Goal: Task Accomplishment & Management: Use online tool/utility

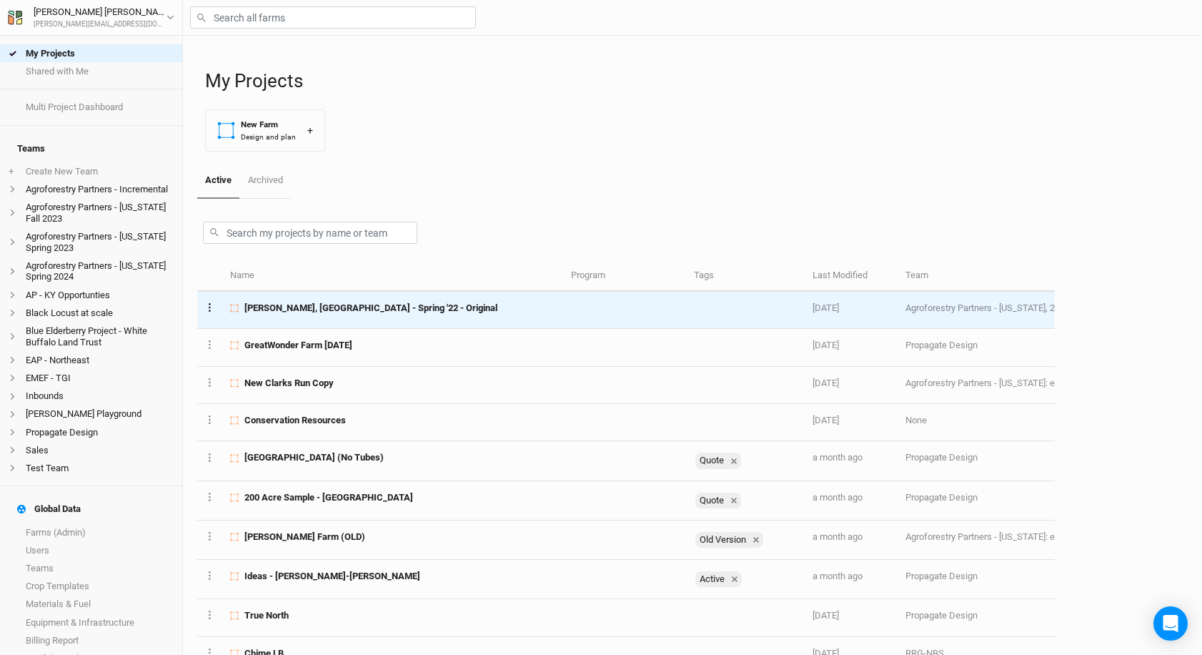
click at [209, 306] on icon "Layer 1" at bounding box center [210, 307] width 2 height 9
click at [259, 326] on button "Project Settings" at bounding box center [264, 335] width 116 height 22
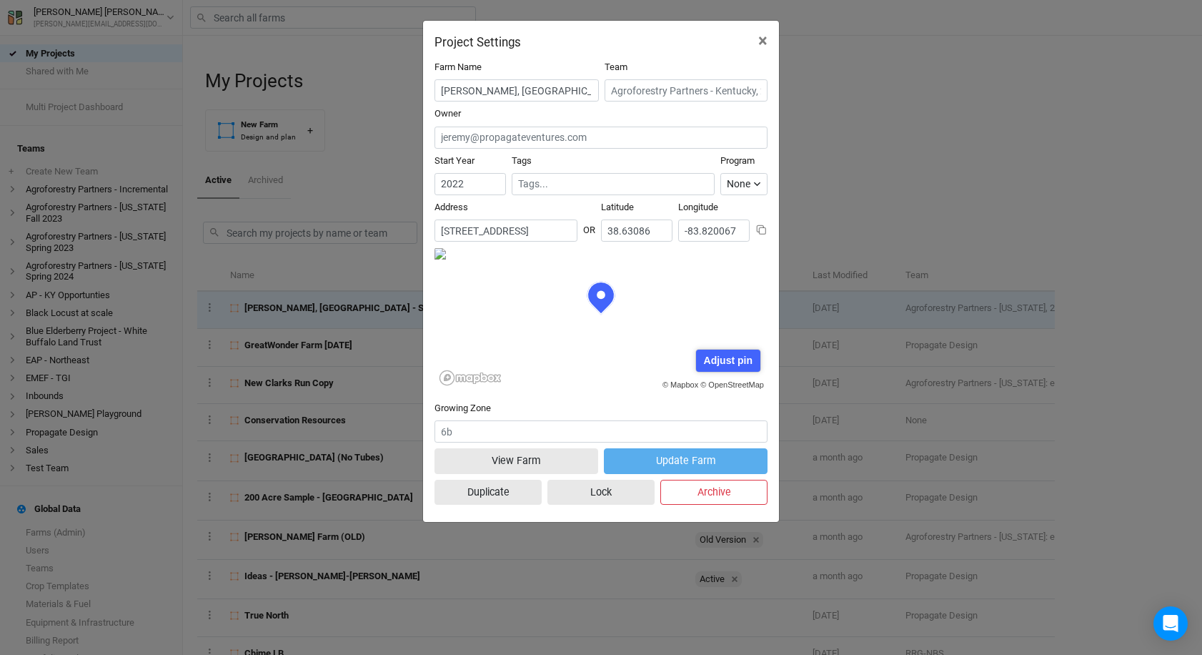
scroll to position [71, 167]
click at [763, 41] on span "×" at bounding box center [762, 41] width 9 height 20
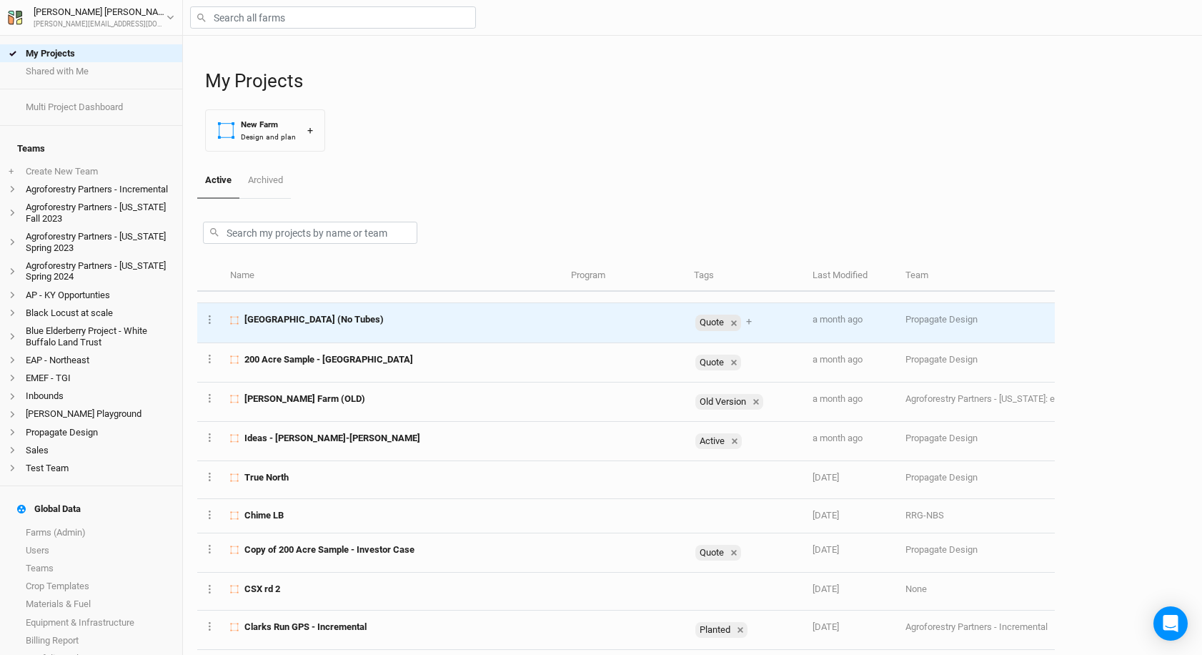
scroll to position [0, 0]
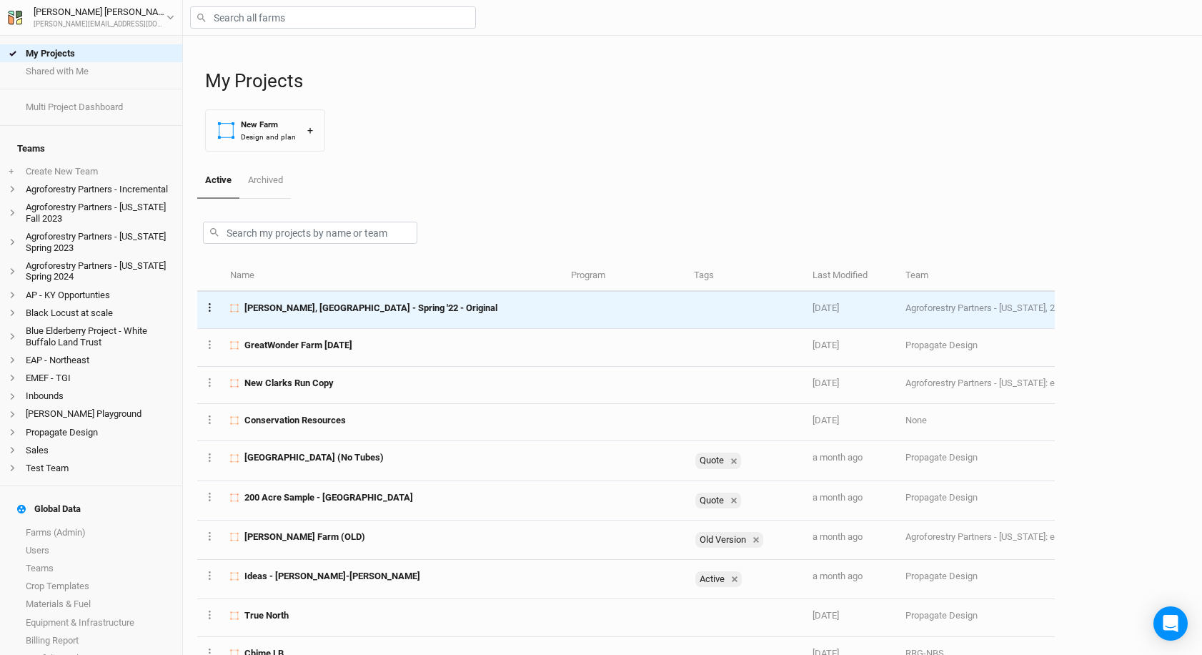
click at [210, 309] on icon "Layer 1" at bounding box center [210, 307] width 2 height 9
click at [246, 331] on button "Project Settings" at bounding box center [264, 335] width 116 height 22
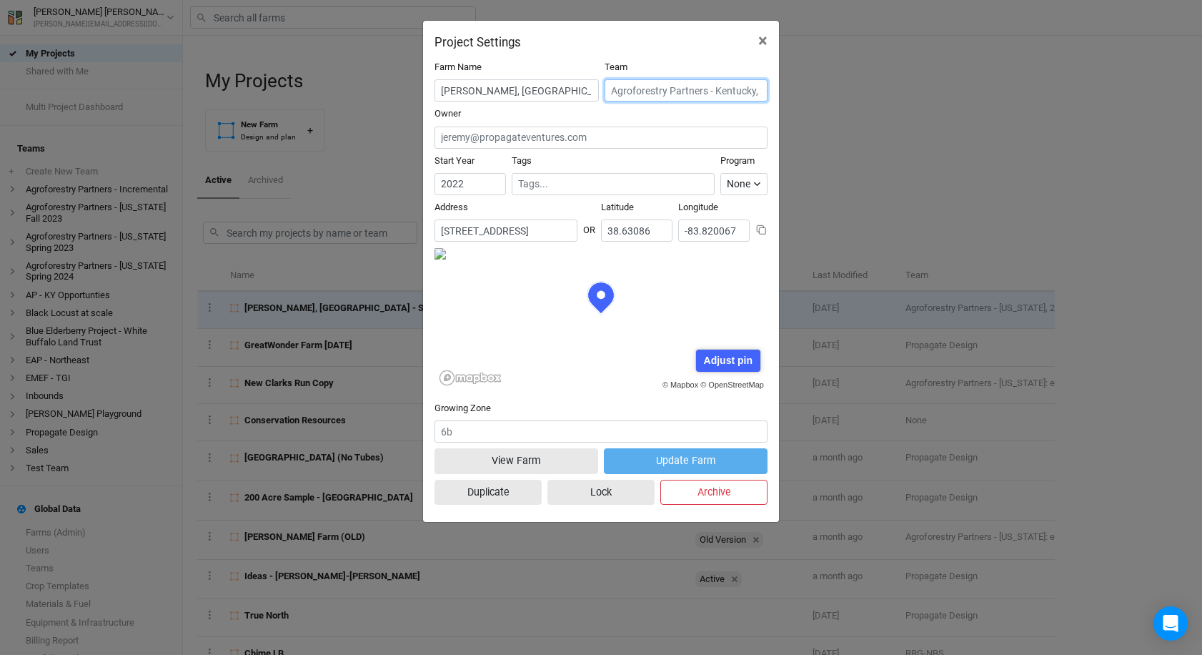
click at [635, 93] on input "text" at bounding box center [686, 90] width 163 height 22
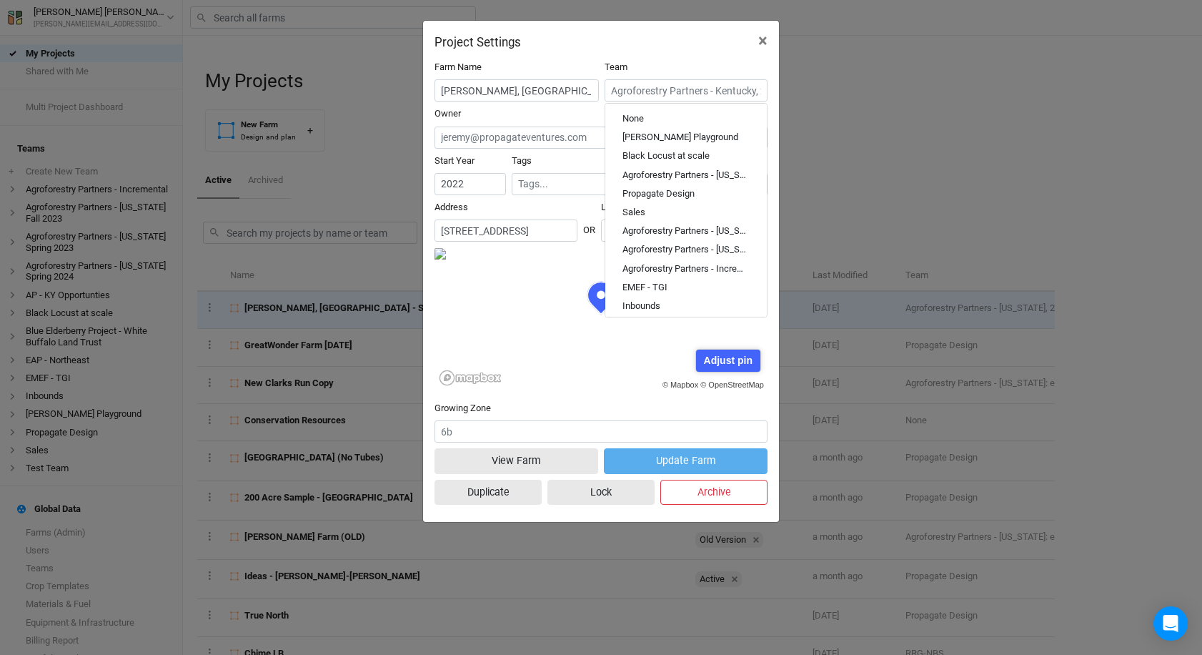
click at [682, 68] on div "Team None [PERSON_NAME] Playground Black Locust at scale Agroforestry Partners …" at bounding box center [686, 81] width 163 height 41
click at [715, 56] on div "Farm Name [PERSON_NAME], [GEOGRAPHIC_DATA] - Spring '22 - Original Team None [P…" at bounding box center [601, 285] width 356 height 472
click at [761, 48] on span "×" at bounding box center [762, 41] width 9 height 20
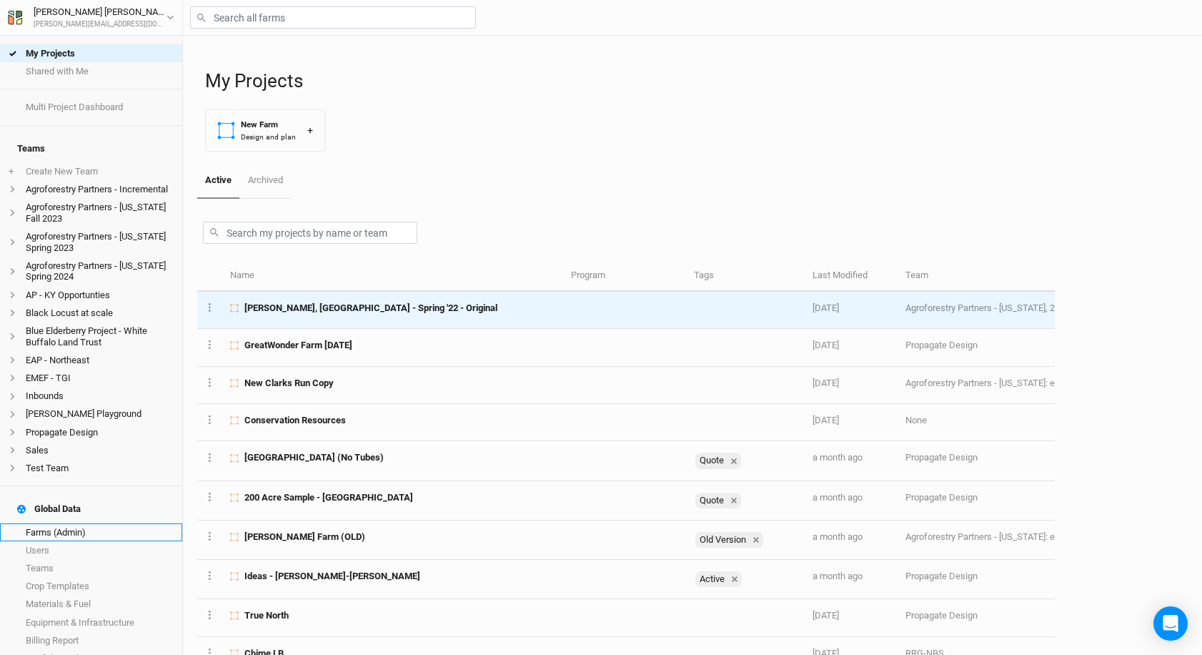
click at [92, 523] on link "Farms (Admin)" at bounding box center [91, 532] width 182 height 18
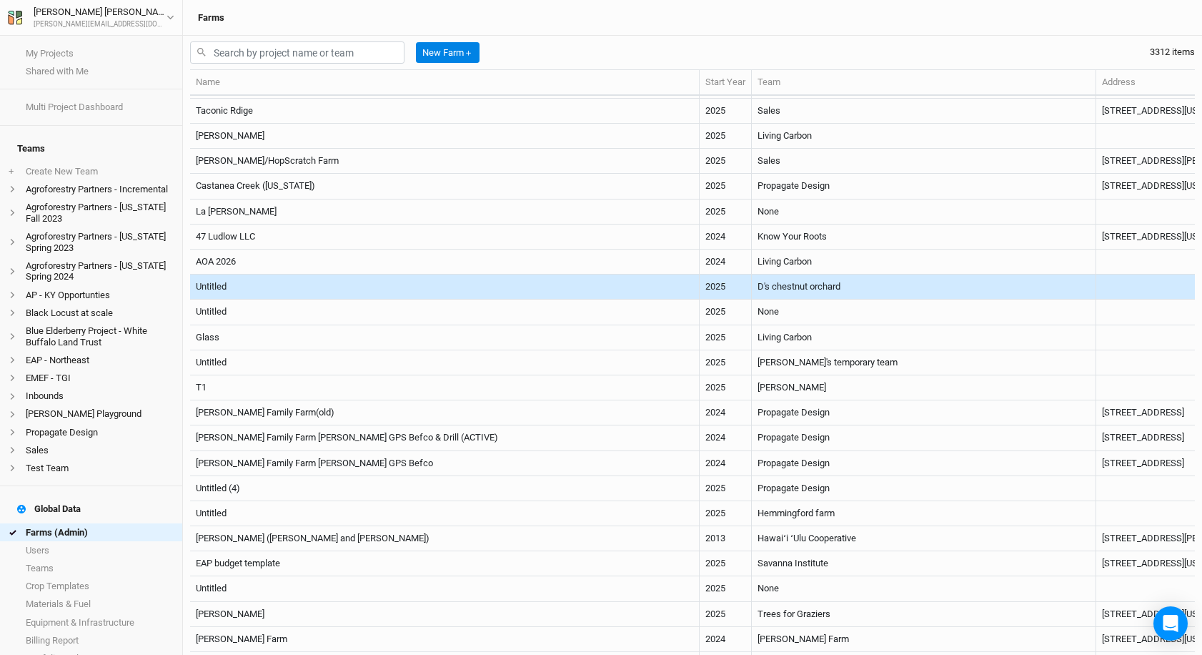
scroll to position [228, 0]
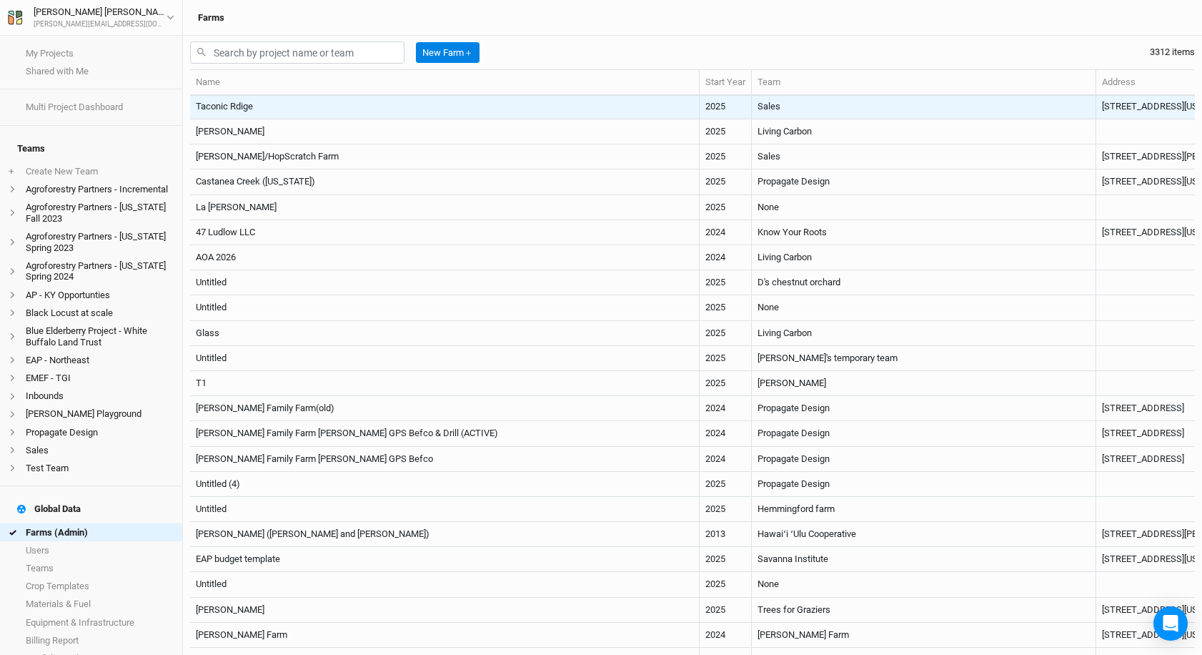
click at [548, 110] on td "Taconic Rdige" at bounding box center [445, 106] width 510 height 25
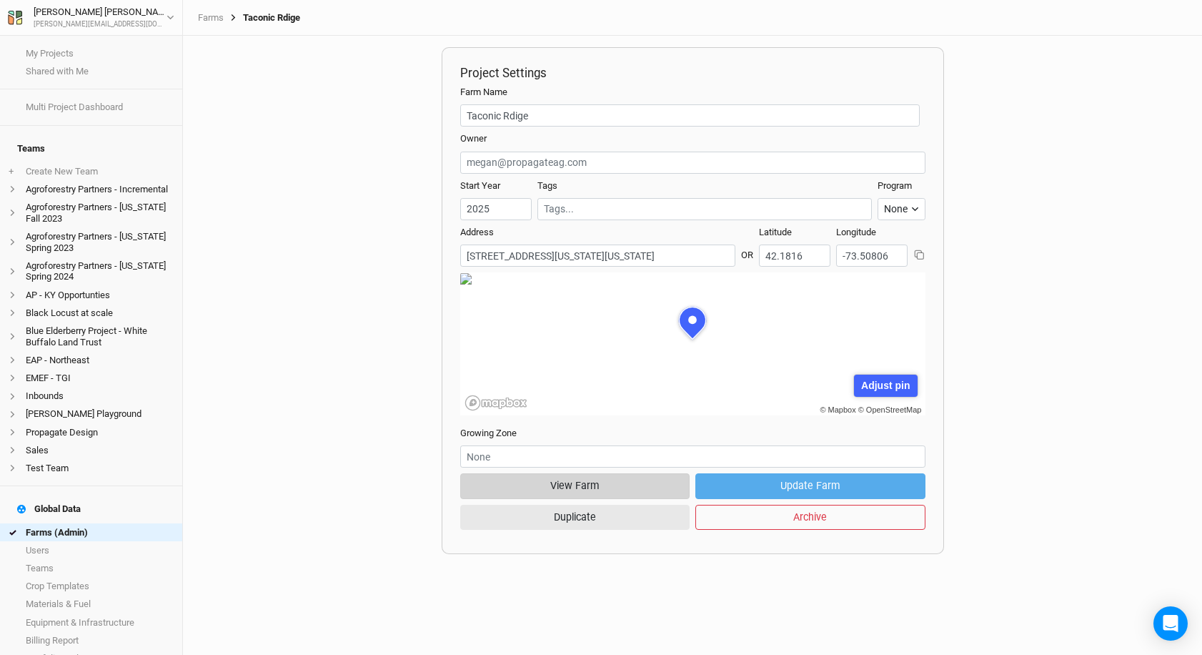
scroll to position [71, 224]
click at [612, 492] on button "View Farm" at bounding box center [575, 485] width 230 height 25
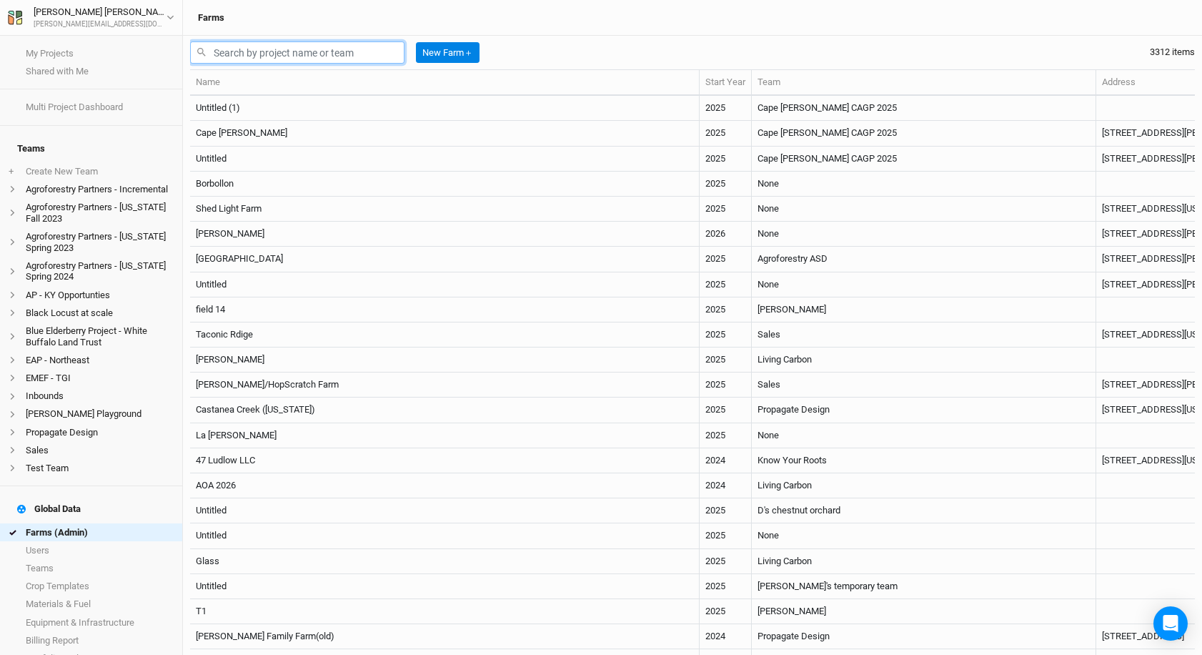
click at [367, 53] on input "text" at bounding box center [297, 52] width 214 height 22
click at [499, 21] on div "Farms" at bounding box center [692, 17] width 1005 height 11
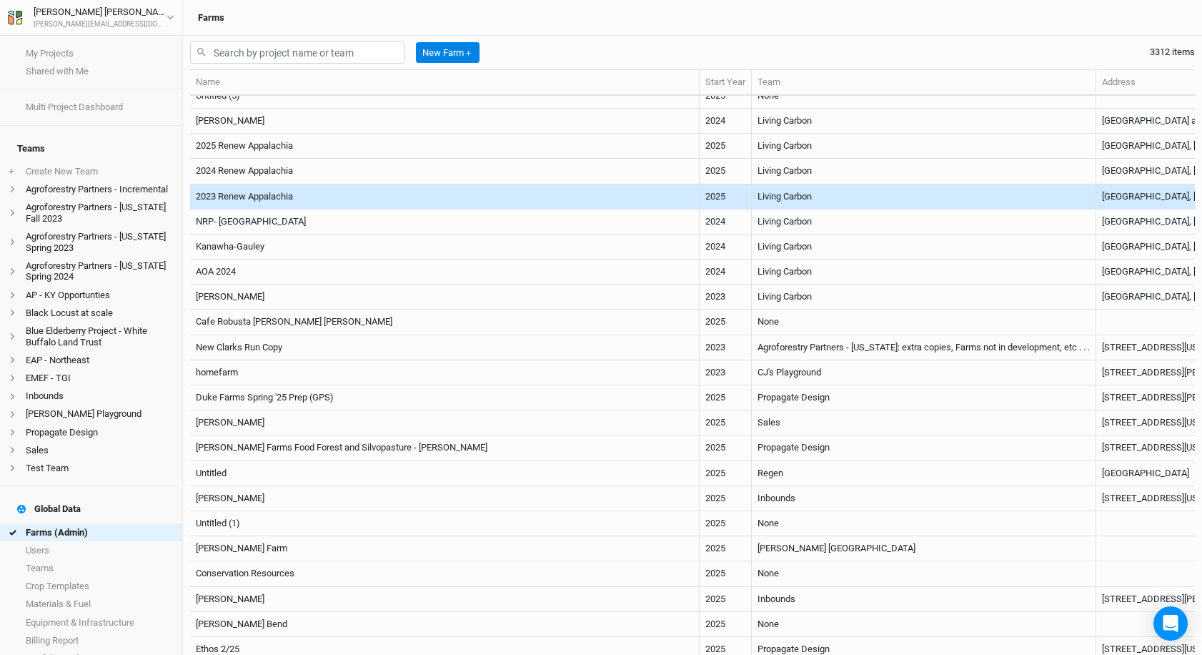
scroll to position [2909, 0]
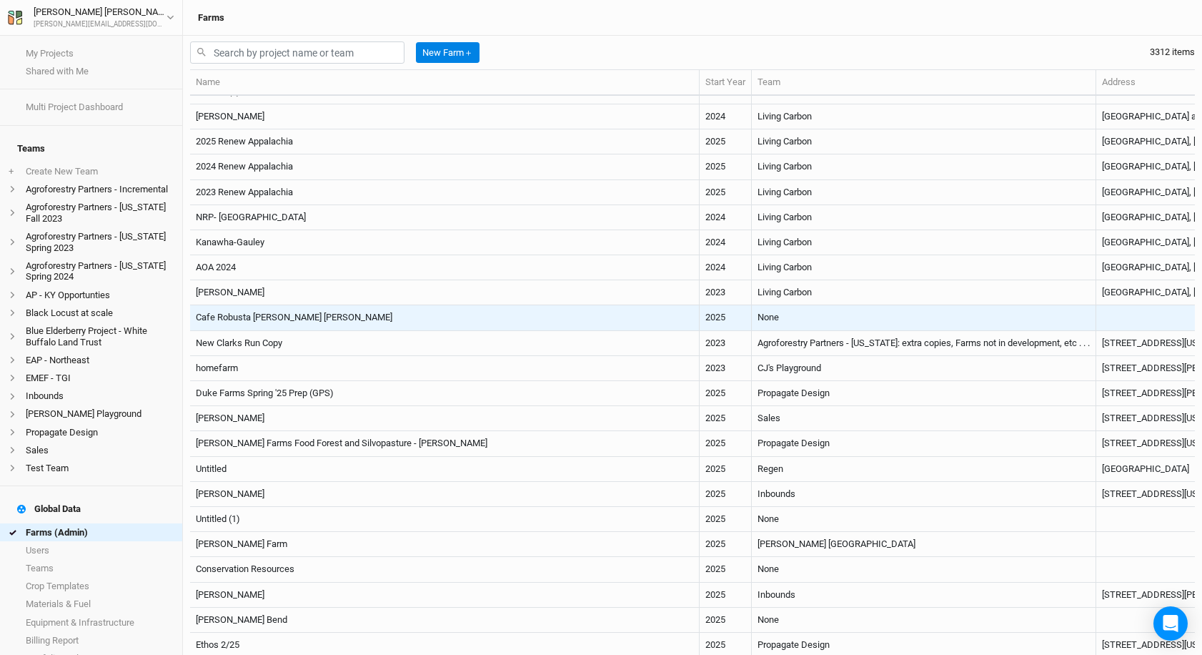
click at [752, 307] on td "None" at bounding box center [924, 317] width 344 height 25
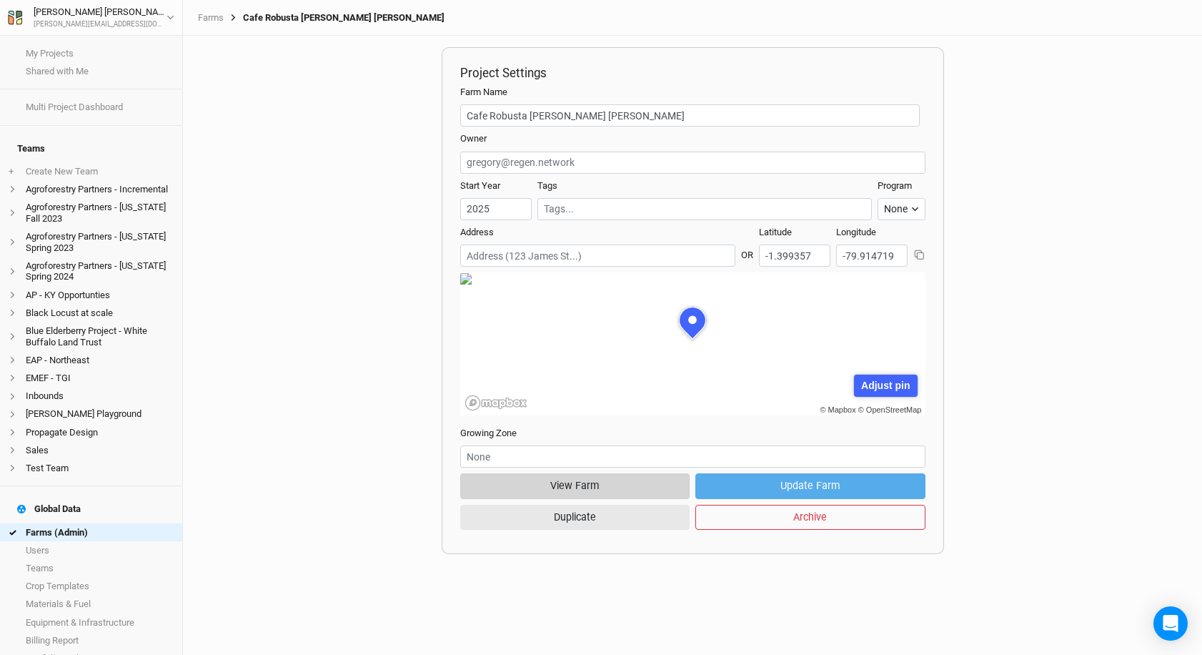
scroll to position [71, 224]
click at [645, 487] on button "View Farm" at bounding box center [575, 485] width 230 height 25
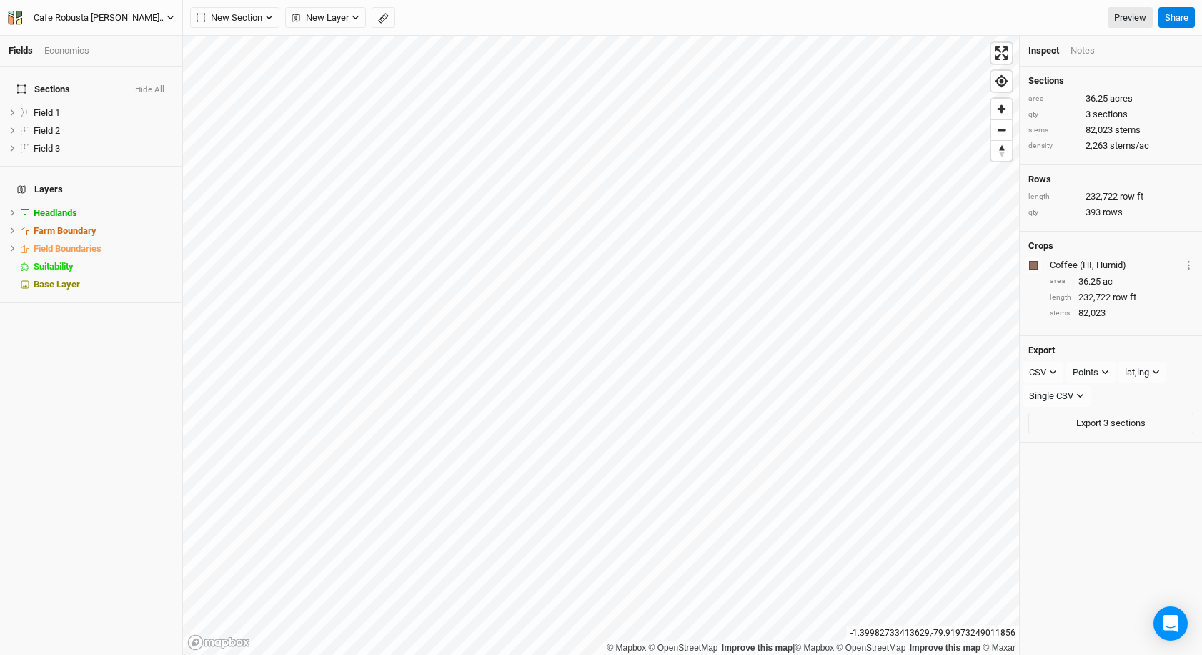
click at [151, 14] on div "Cafe Robusta [PERSON_NAME] [PERSON_NAME]" at bounding box center [100, 18] width 156 height 14
click at [143, 44] on button "Back" at bounding box center [118, 40] width 113 height 19
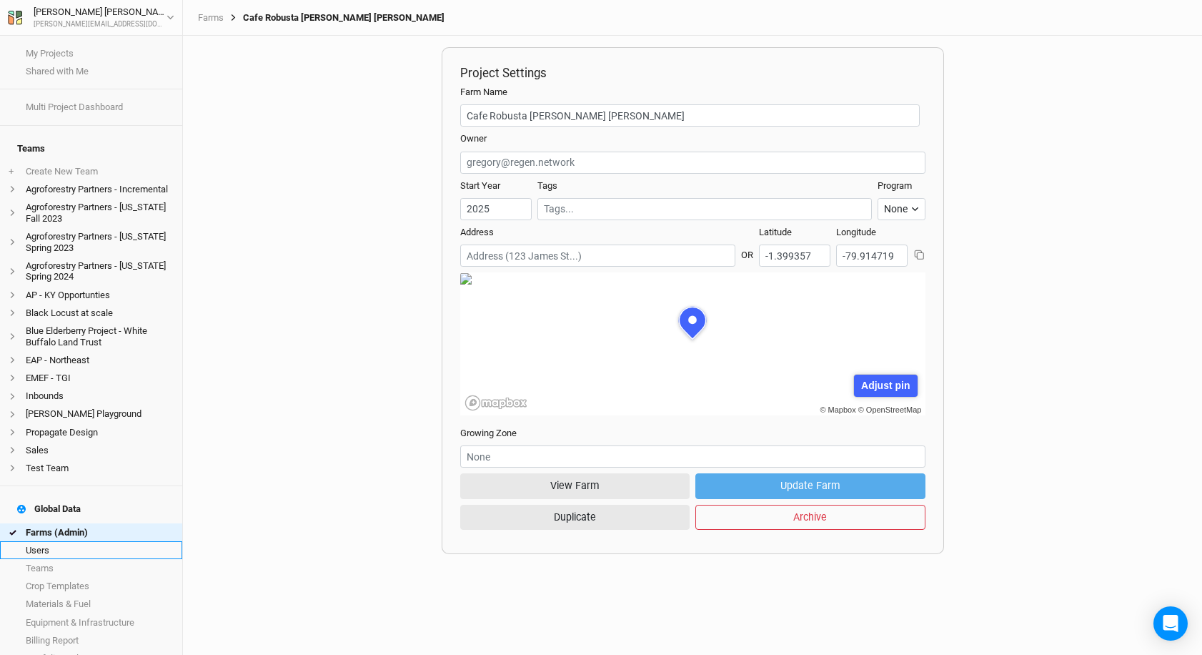
scroll to position [71, 224]
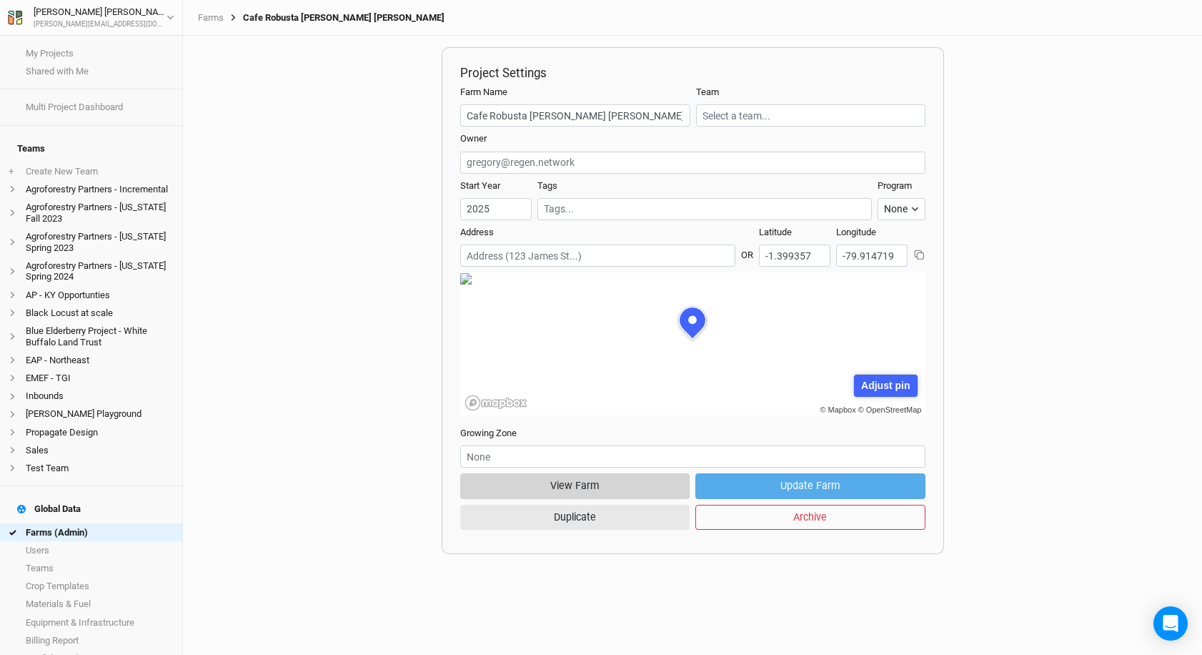
click at [569, 482] on button "View Farm" at bounding box center [575, 485] width 230 height 25
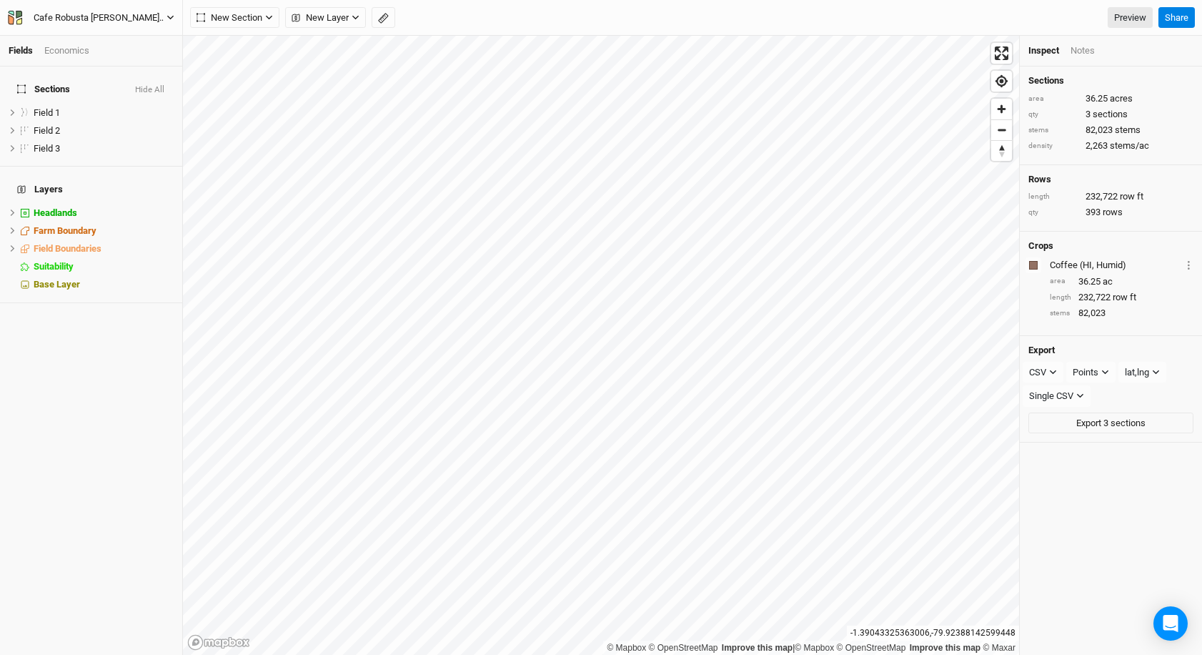
click at [129, 21] on div "Cafe Robusta [PERSON_NAME] [PERSON_NAME]" at bounding box center [100, 18] width 133 height 14
click at [123, 37] on button "Back" at bounding box center [118, 40] width 113 height 19
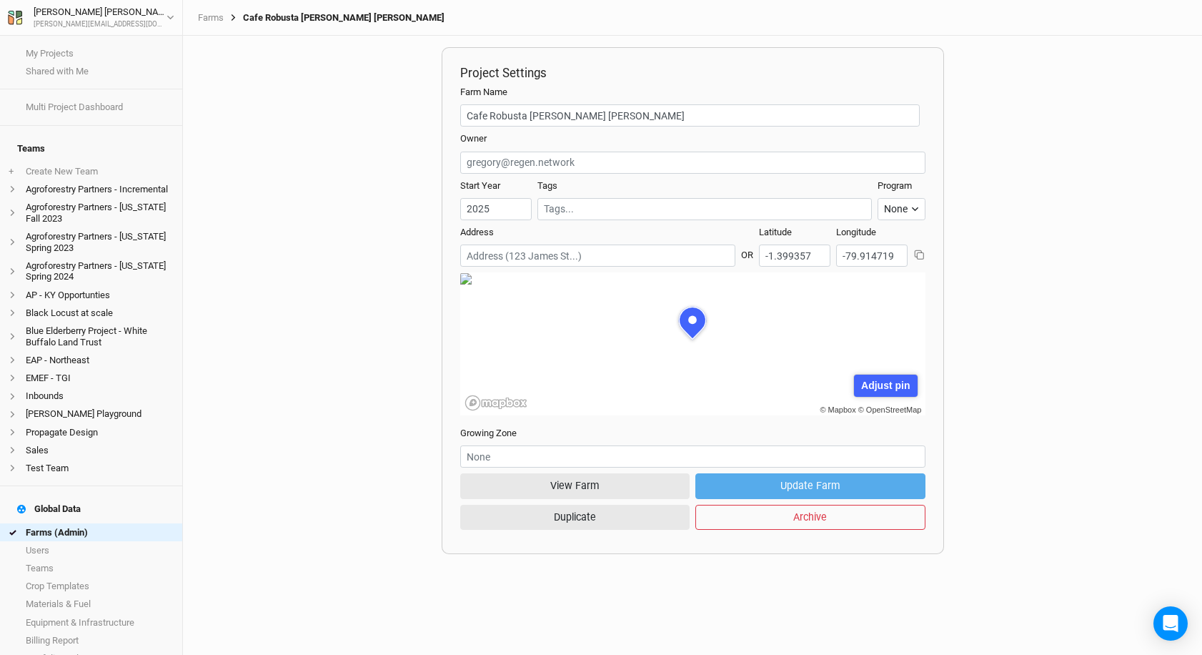
scroll to position [71, 224]
click at [104, 523] on link "Farms (Admin)" at bounding box center [91, 532] width 182 height 18
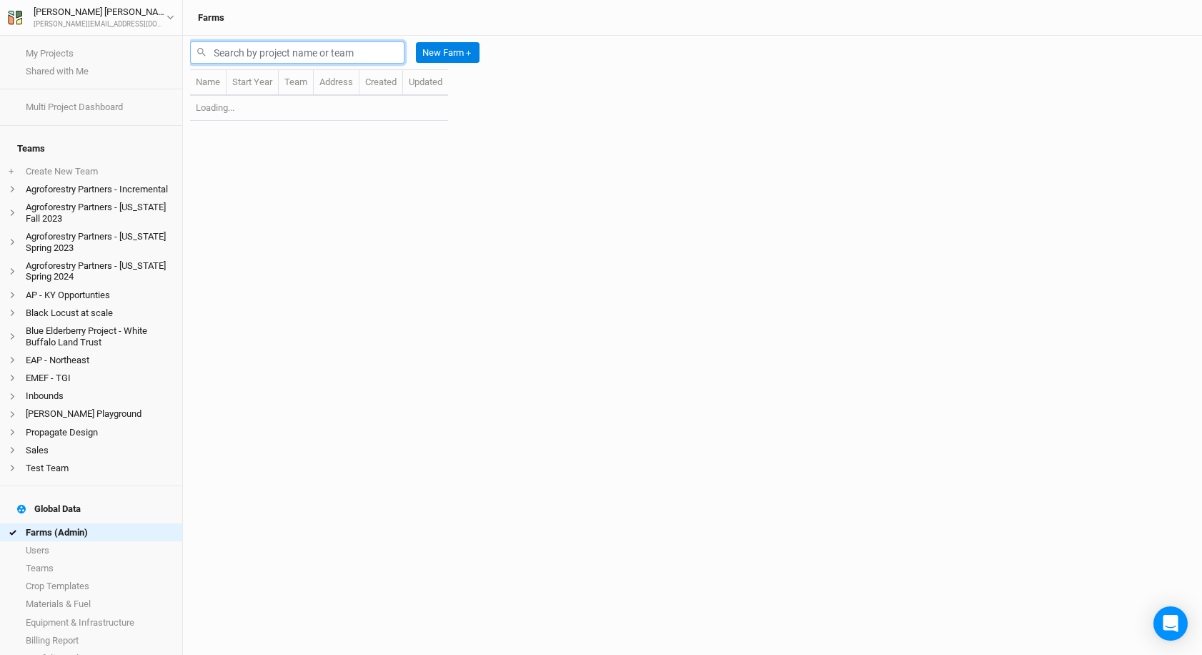
click at [310, 61] on input "text" at bounding box center [297, 52] width 214 height 22
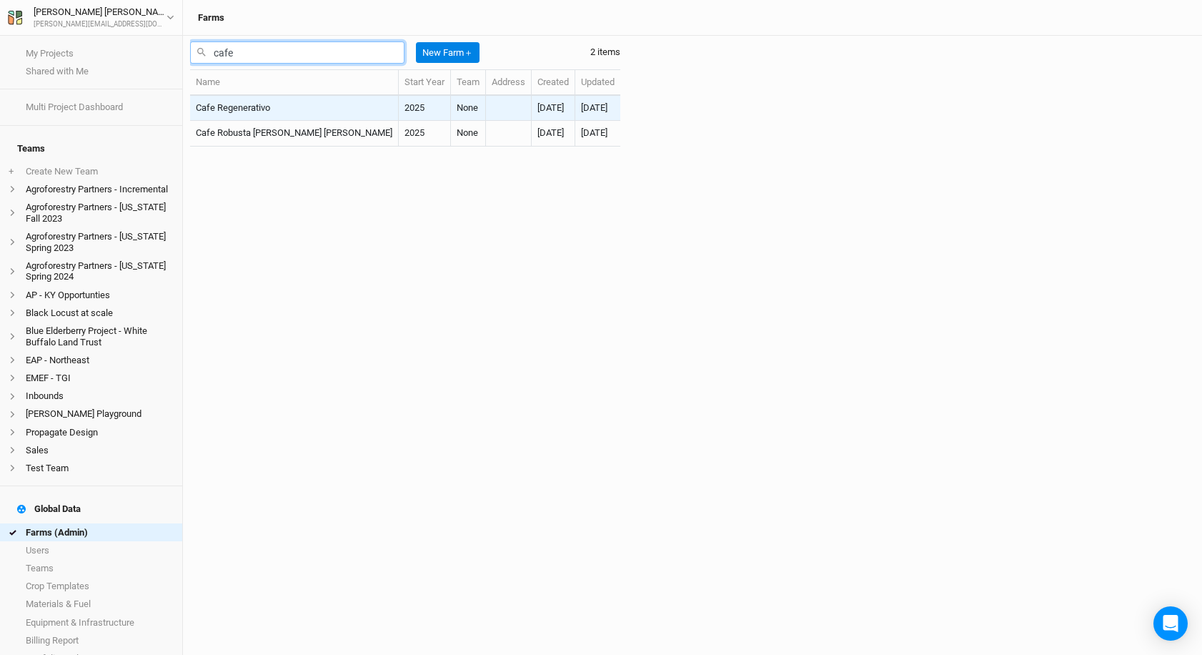
type input "cafe"
click at [399, 96] on td "2025" at bounding box center [425, 108] width 52 height 25
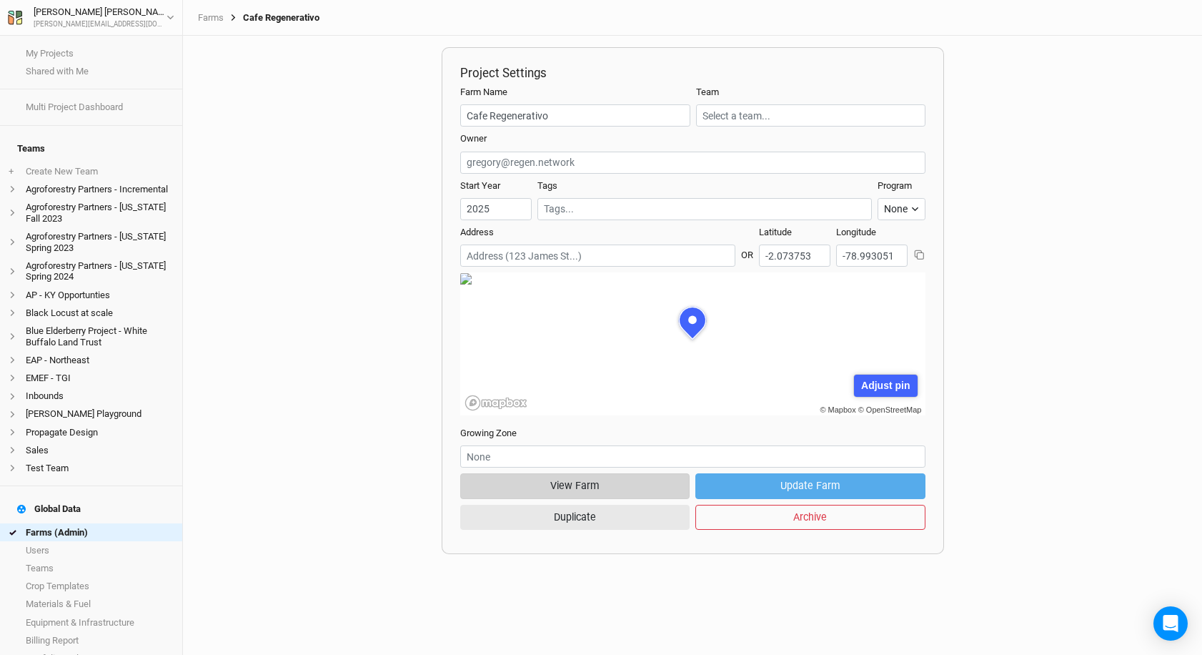
scroll to position [71, 224]
click at [603, 495] on button "View Farm" at bounding box center [575, 485] width 230 height 25
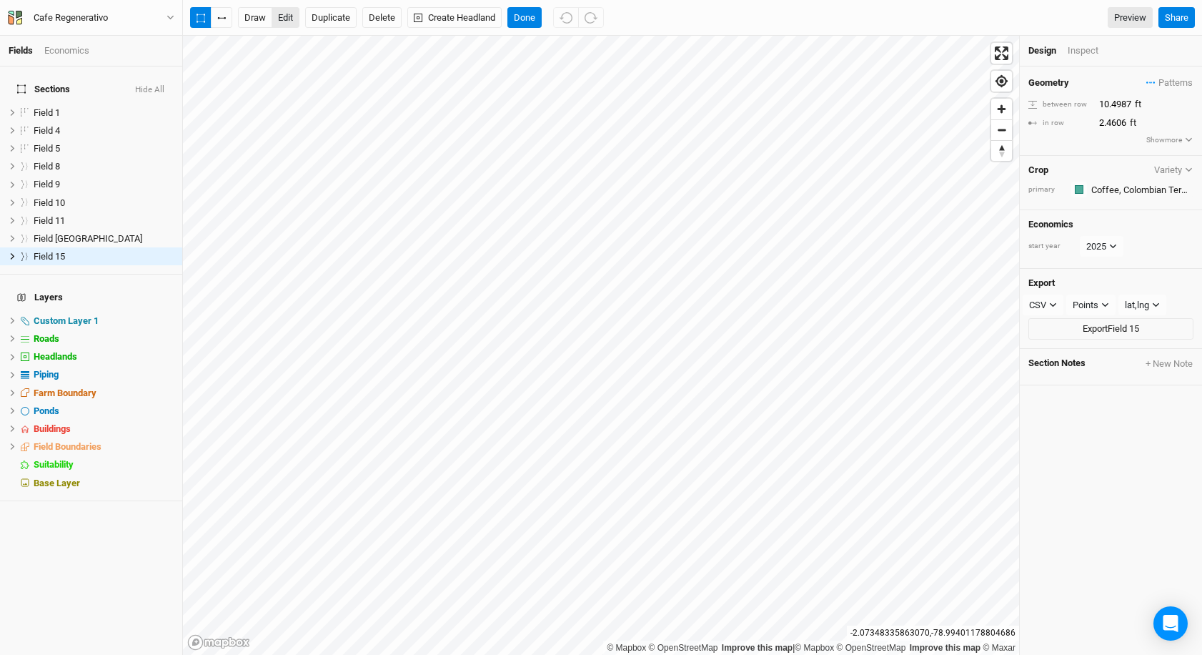
click at [288, 21] on button "edit" at bounding box center [286, 17] width 28 height 21
click at [220, 19] on button "button" at bounding box center [221, 17] width 21 height 21
click at [526, 13] on button "Done" at bounding box center [524, 17] width 34 height 21
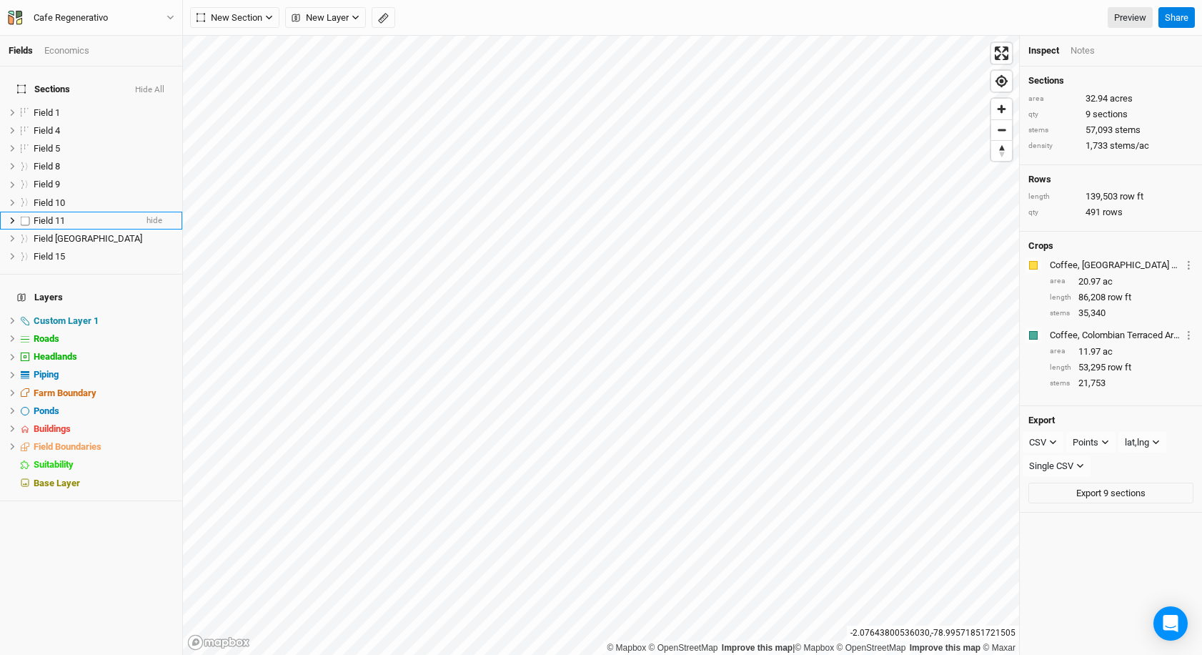
click at [11, 217] on icon at bounding box center [13, 221] width 8 height 8
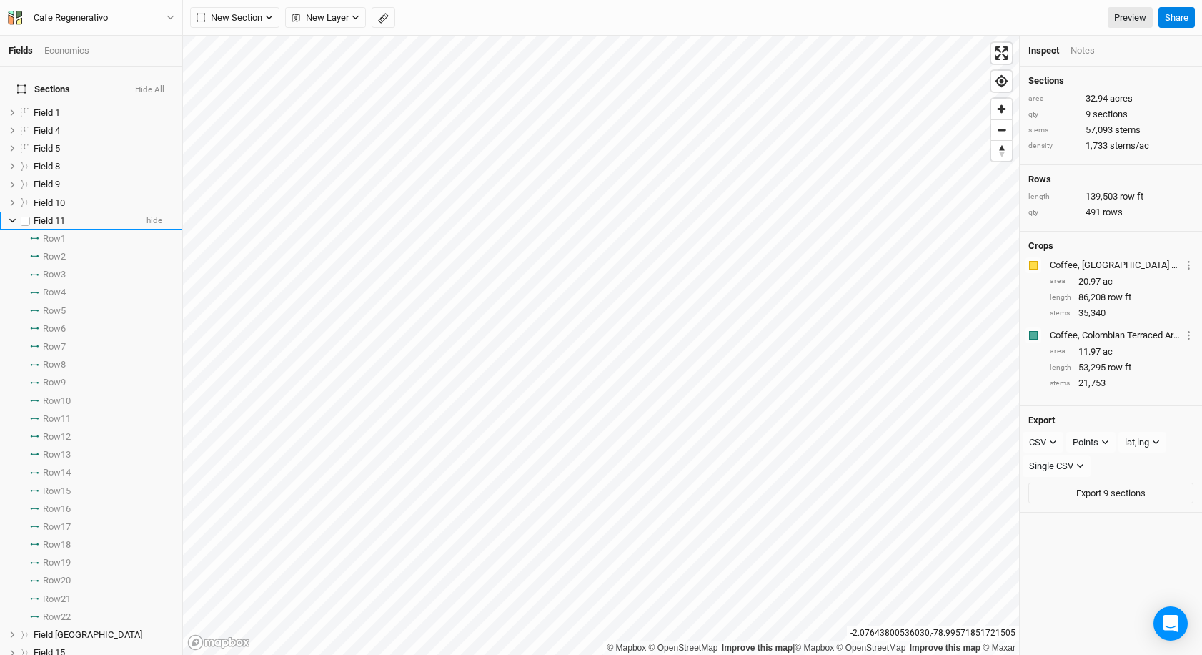
click at [61, 215] on span "Field 11" at bounding box center [49, 220] width 31 height 11
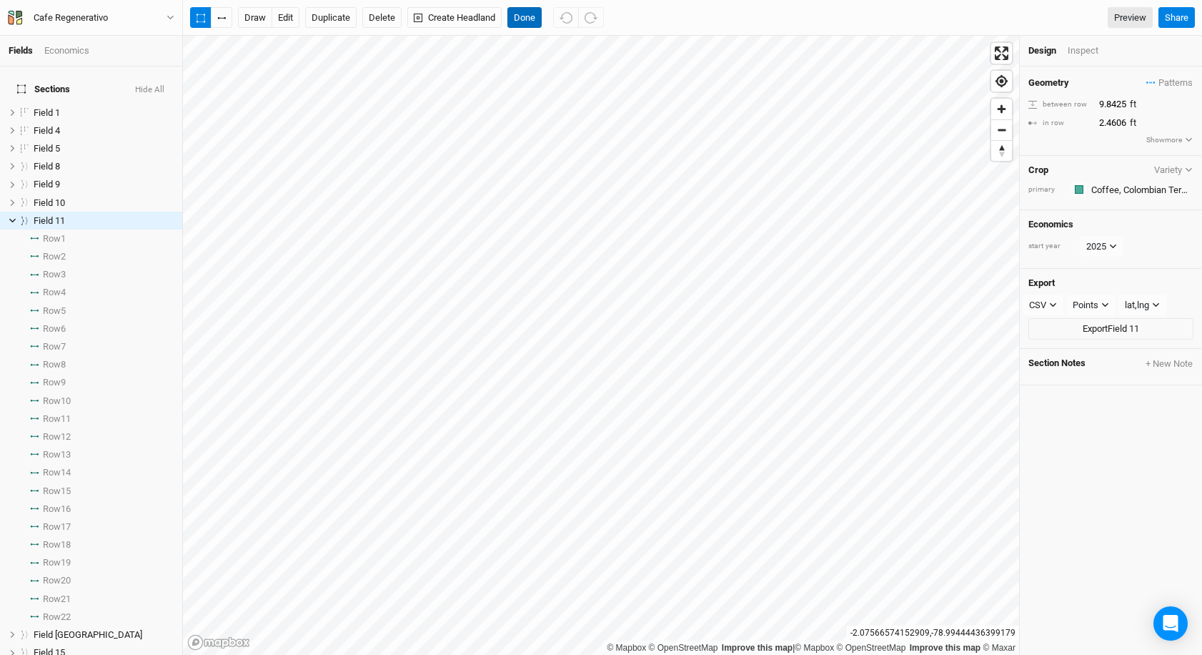
click at [526, 11] on button "Done" at bounding box center [524, 17] width 34 height 21
click at [1165, 83] on span "Patterns" at bounding box center [1169, 83] width 46 height 14
click at [1149, 114] on div "＋ New in-row pattern" at bounding box center [1141, 109] width 90 height 13
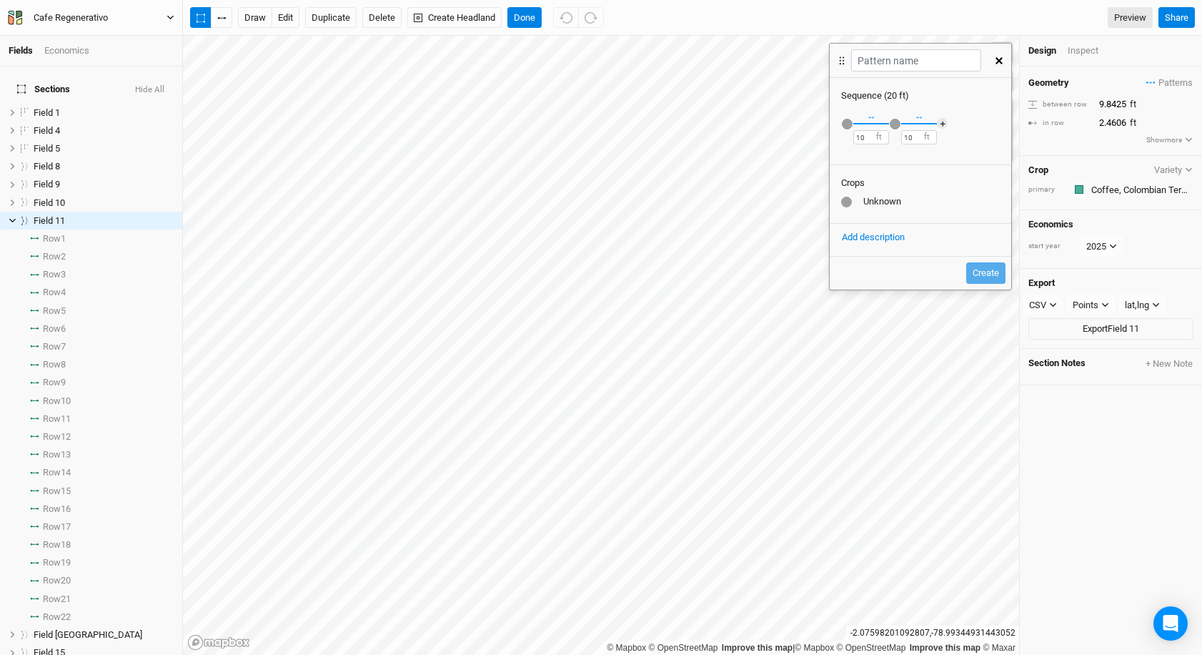
click at [95, 15] on div "Cafe Regenerativo" at bounding box center [71, 18] width 74 height 14
click at [135, 115] on button "Metric" at bounding box center [138, 113] width 39 height 21
type input "3"
type input "0.75"
type input "3.048"
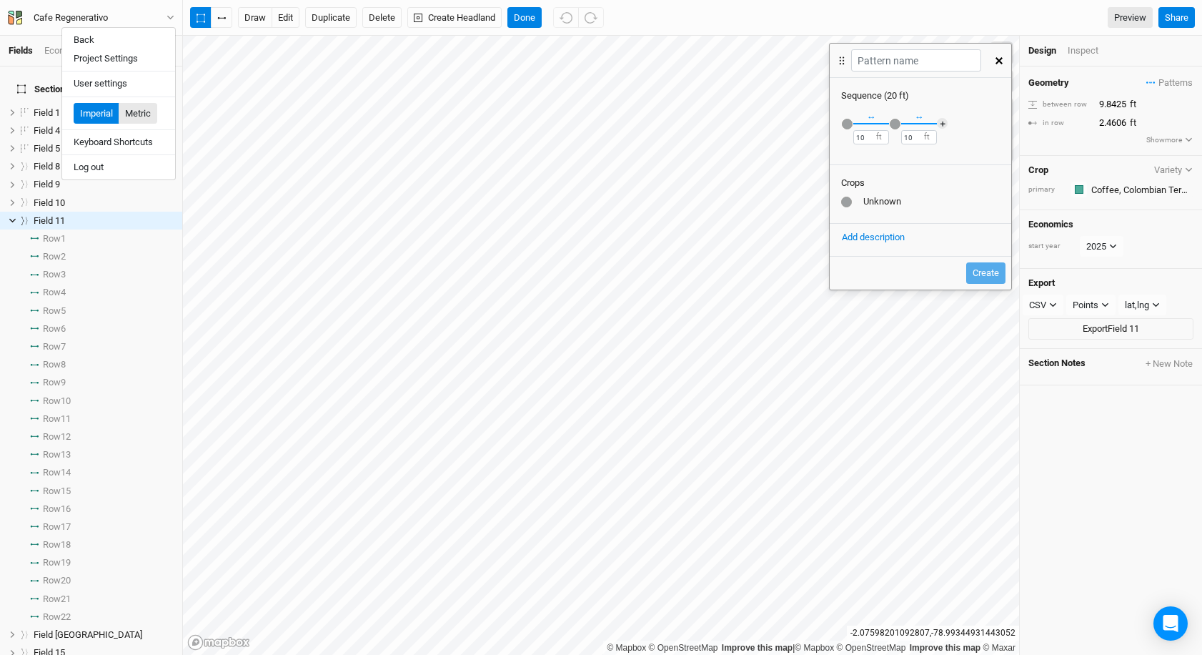
type input "3.048"
click at [998, 59] on icon "button" at bounding box center [998, 60] width 7 height 7
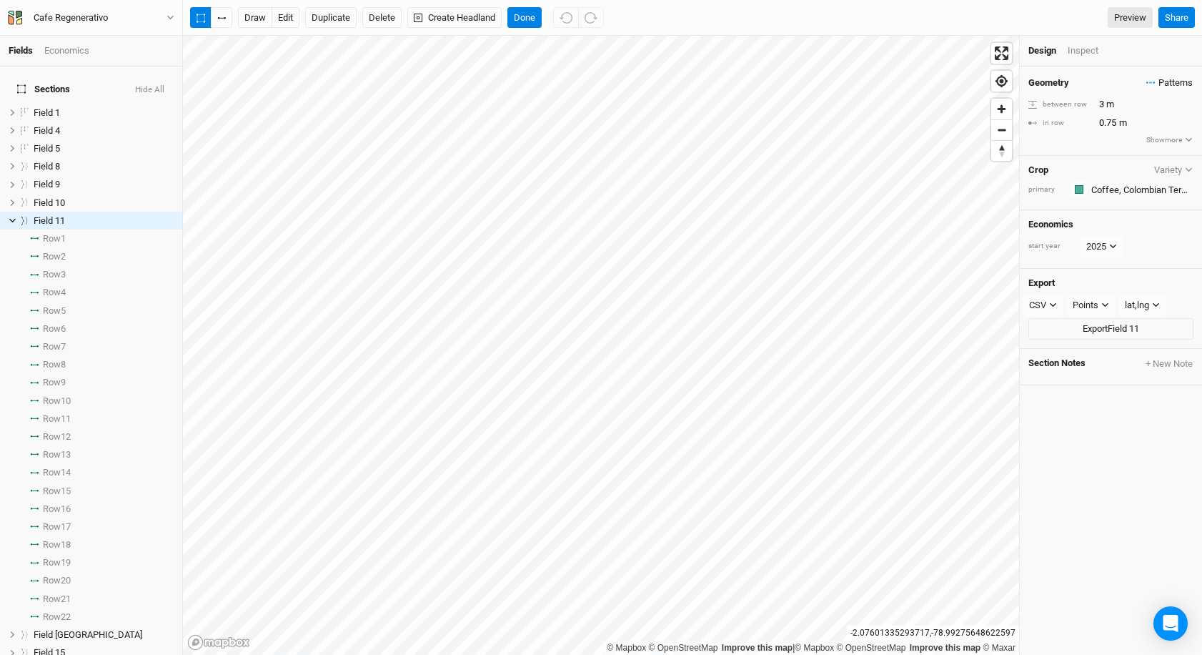
click at [1155, 81] on span "Patterns" at bounding box center [1169, 83] width 46 height 14
click at [1124, 81] on div "Geometry Patterns" at bounding box center [1110, 83] width 165 height 16
click at [1172, 145] on button "Show more" at bounding box center [1170, 140] width 48 height 13
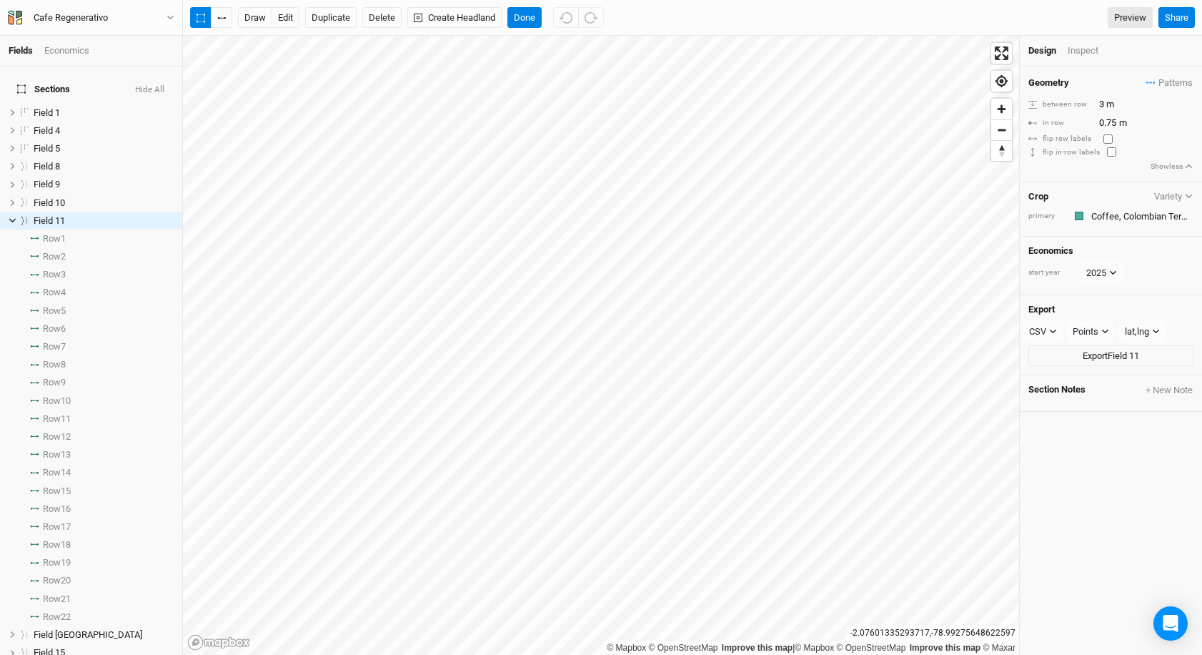
click at [1178, 166] on button "Show less" at bounding box center [1172, 166] width 44 height 13
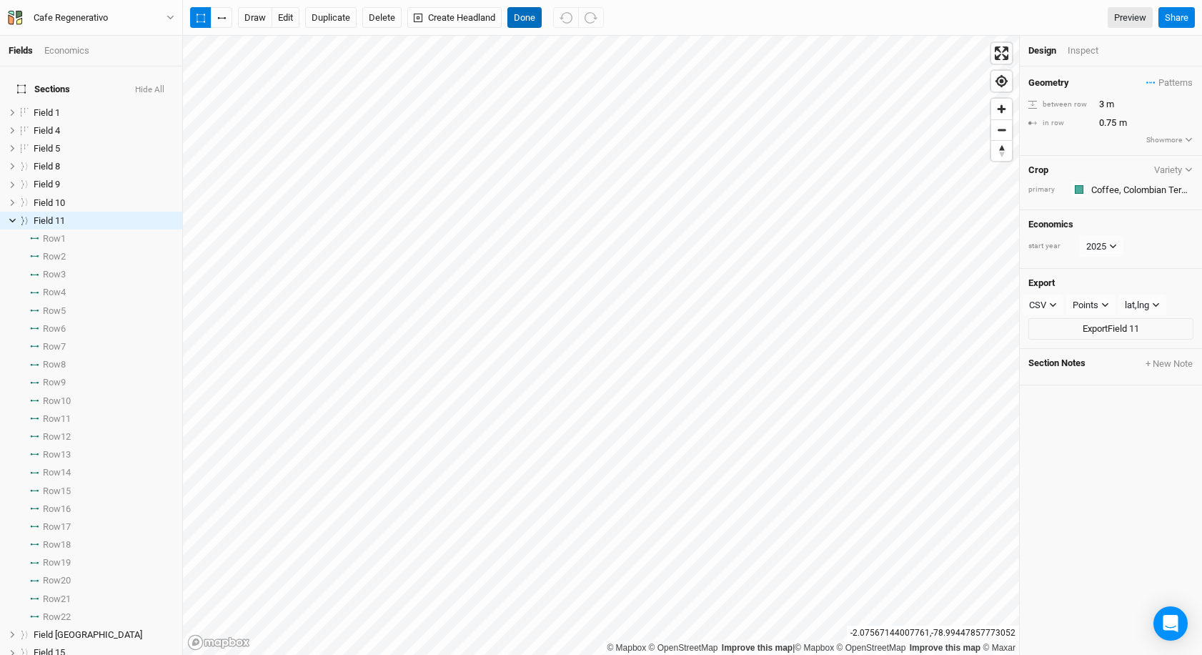
click at [530, 21] on button "Done" at bounding box center [524, 17] width 34 height 21
click at [1170, 85] on span "Patterns" at bounding box center [1169, 83] width 46 height 14
click at [1146, 116] on button "＋ New in-row pattern" at bounding box center [1141, 109] width 113 height 22
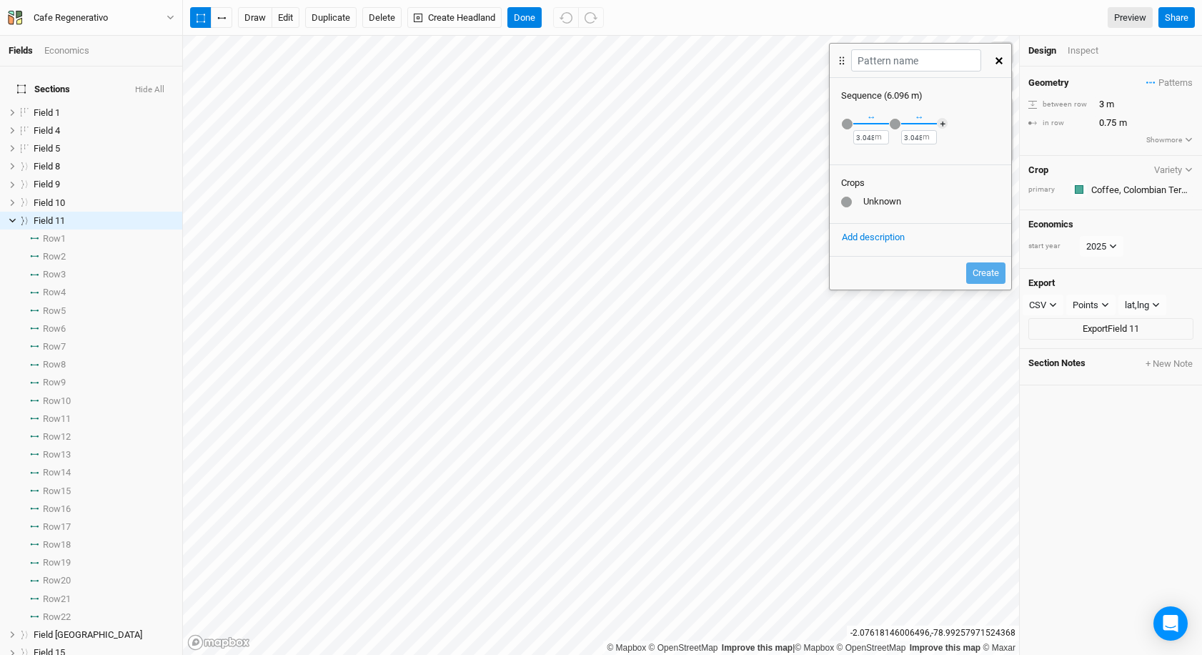
click at [845, 125] on div "button" at bounding box center [847, 124] width 11 height 11
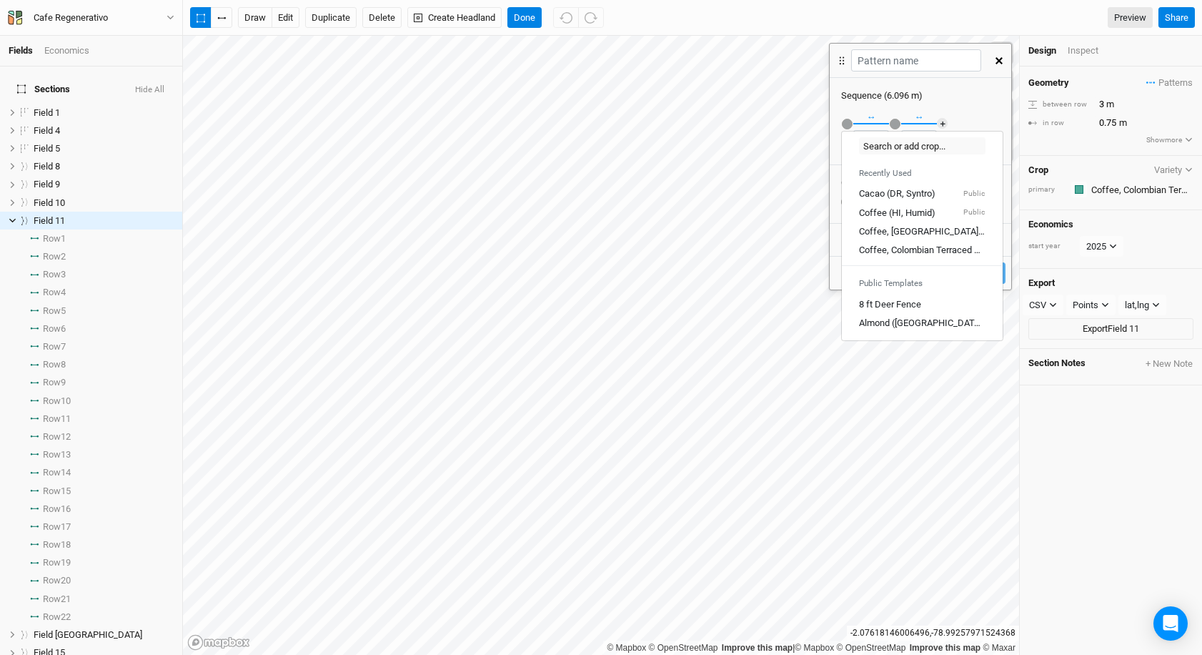
click at [873, 108] on div "↔" at bounding box center [871, 112] width 9 height 21
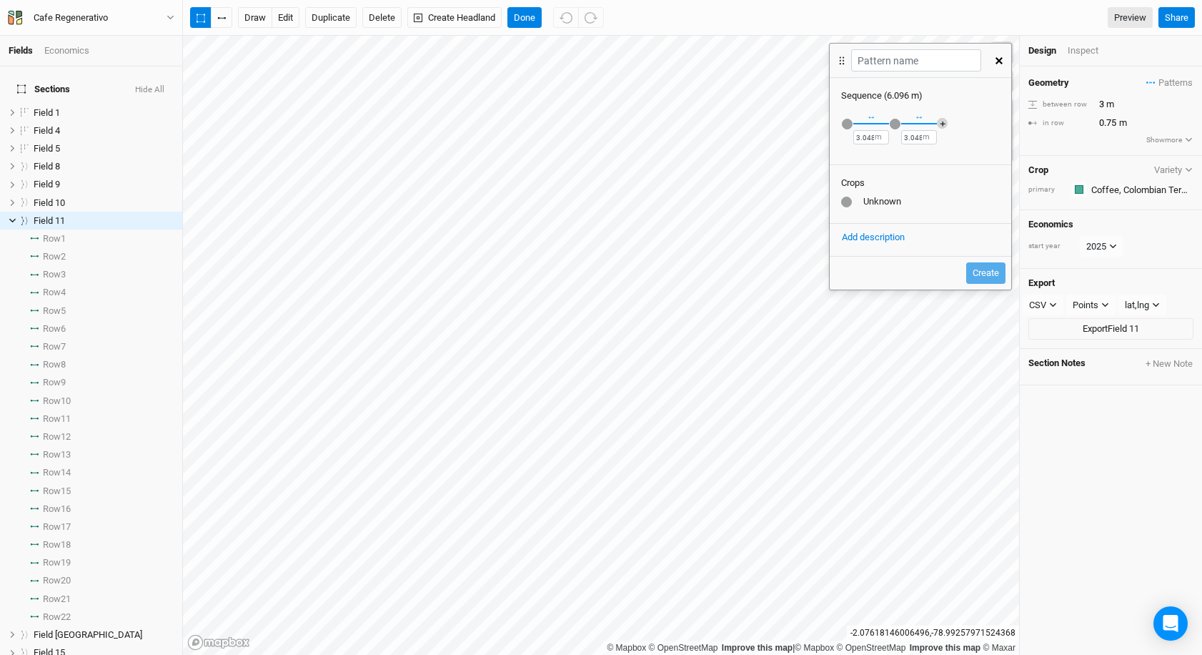
click at [938, 121] on button "＋" at bounding box center [942, 123] width 11 height 11
click at [992, 119] on button "＋" at bounding box center [990, 123] width 11 height 11
click at [998, 57] on icon "button" at bounding box center [998, 60] width 7 height 7
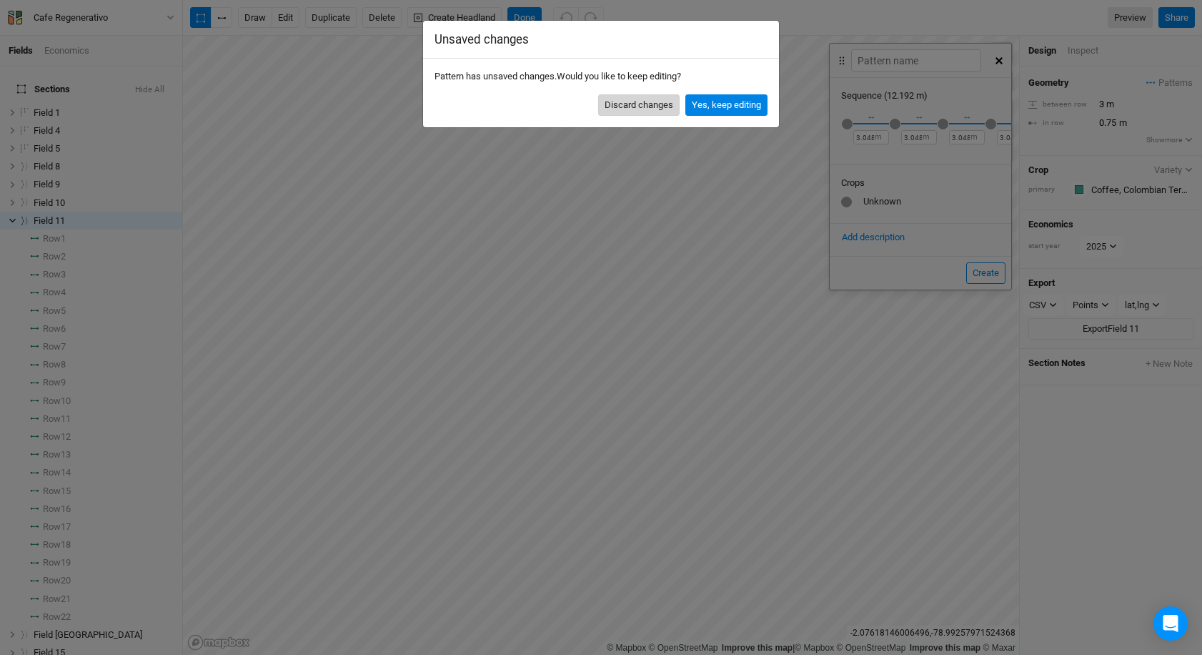
click at [634, 101] on button "Discard changes" at bounding box center [638, 104] width 81 height 21
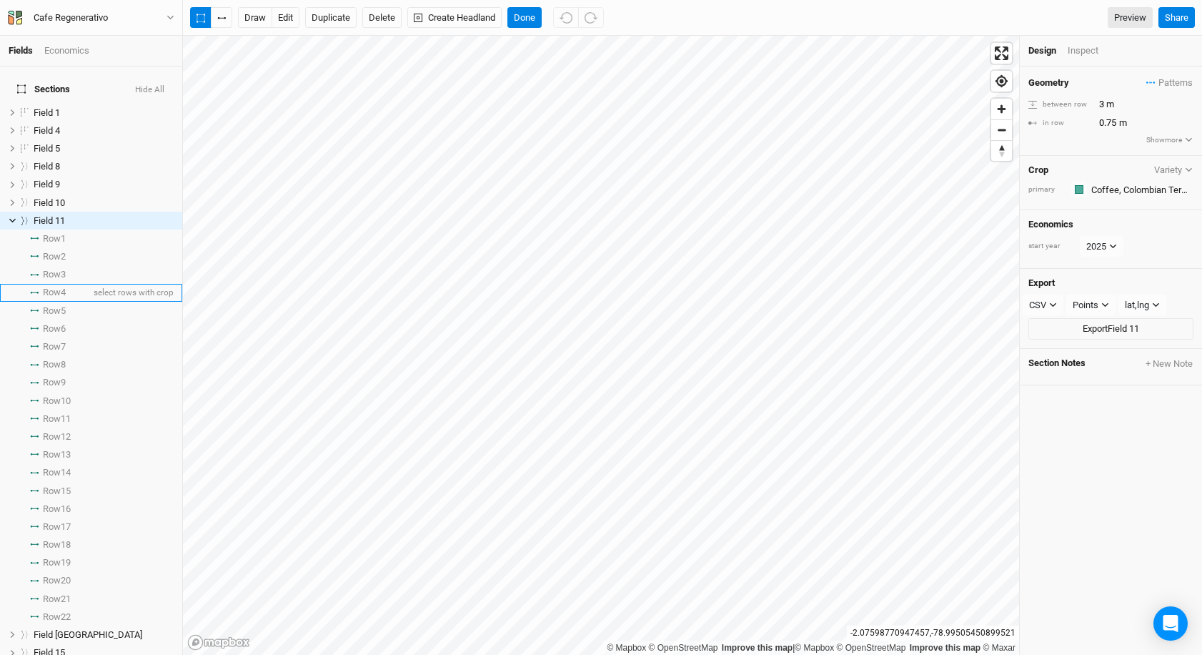
click at [56, 287] on span "Row 4" at bounding box center [54, 292] width 23 height 11
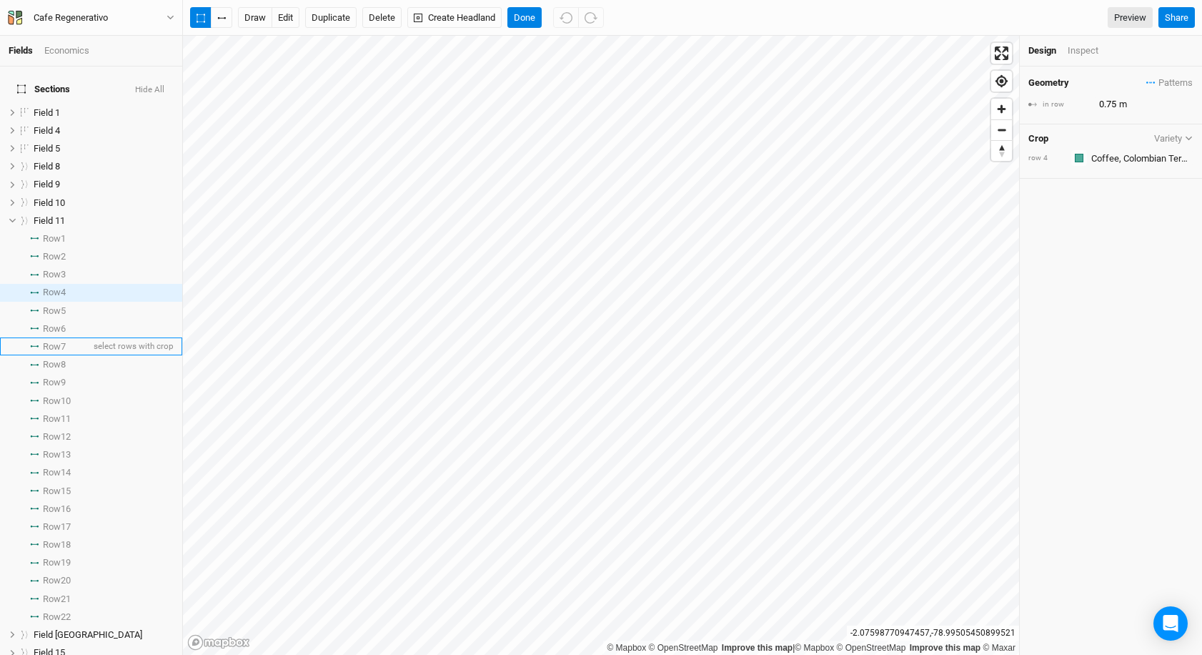
click at [60, 341] on span "Row 7" at bounding box center [54, 346] width 23 height 11
click at [60, 395] on span "Row 10" at bounding box center [57, 400] width 28 height 11
click at [59, 467] on span "Row 14" at bounding box center [57, 472] width 28 height 11
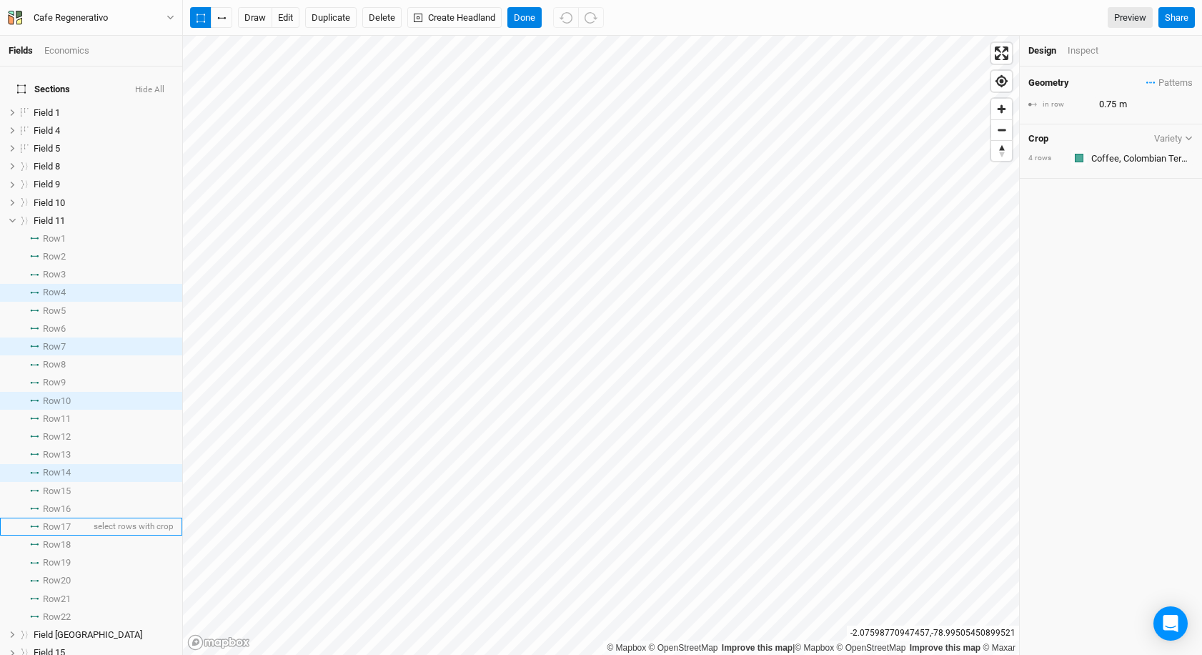
click at [56, 521] on span "Row 17" at bounding box center [57, 526] width 28 height 11
click at [108, 229] on span "select rows with crop" at bounding box center [132, 238] width 83 height 18
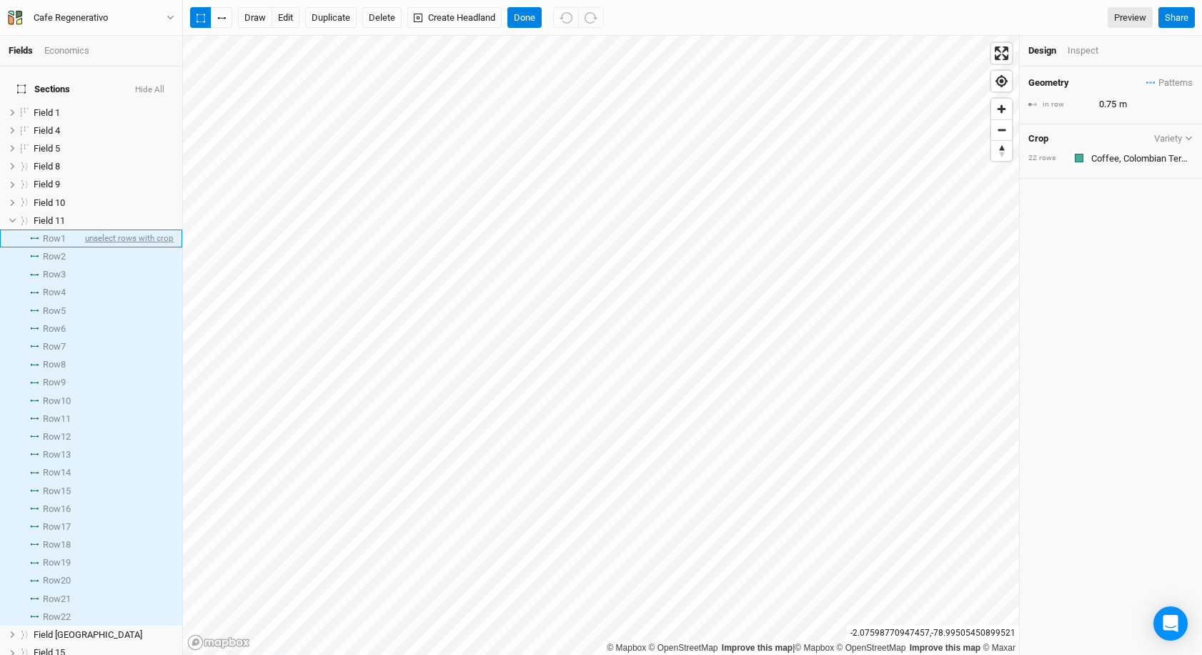
click at [111, 229] on span "unselect rows with crop" at bounding box center [127, 238] width 91 height 18
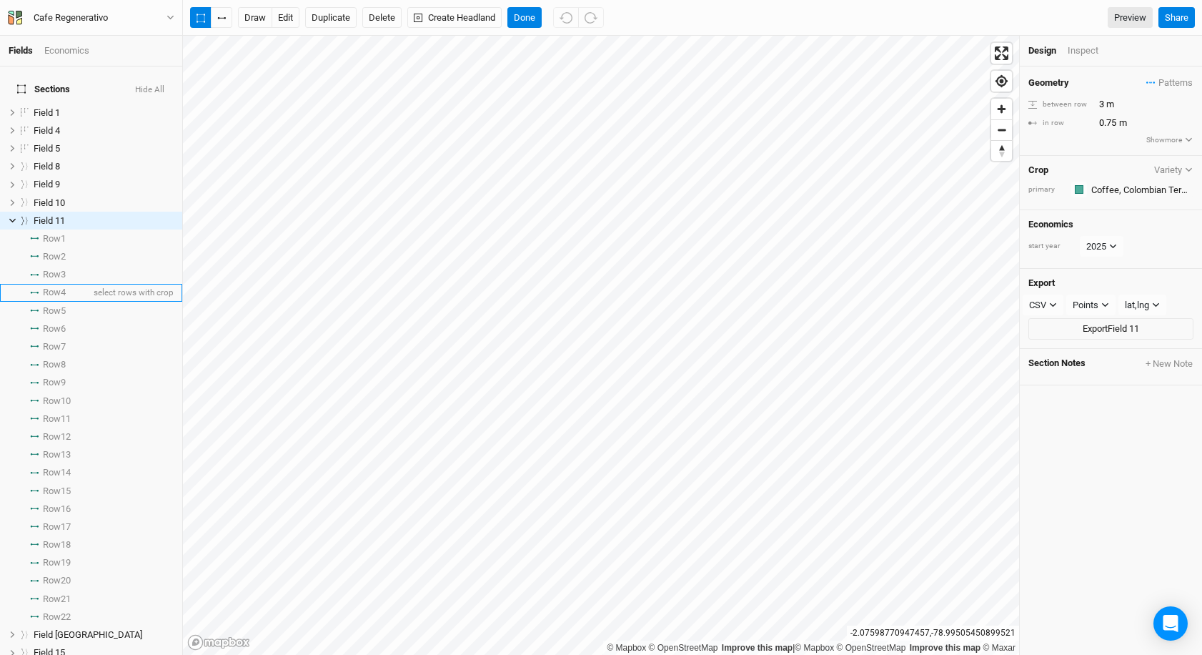
click at [66, 287] on span "Row 4" at bounding box center [54, 292] width 23 height 11
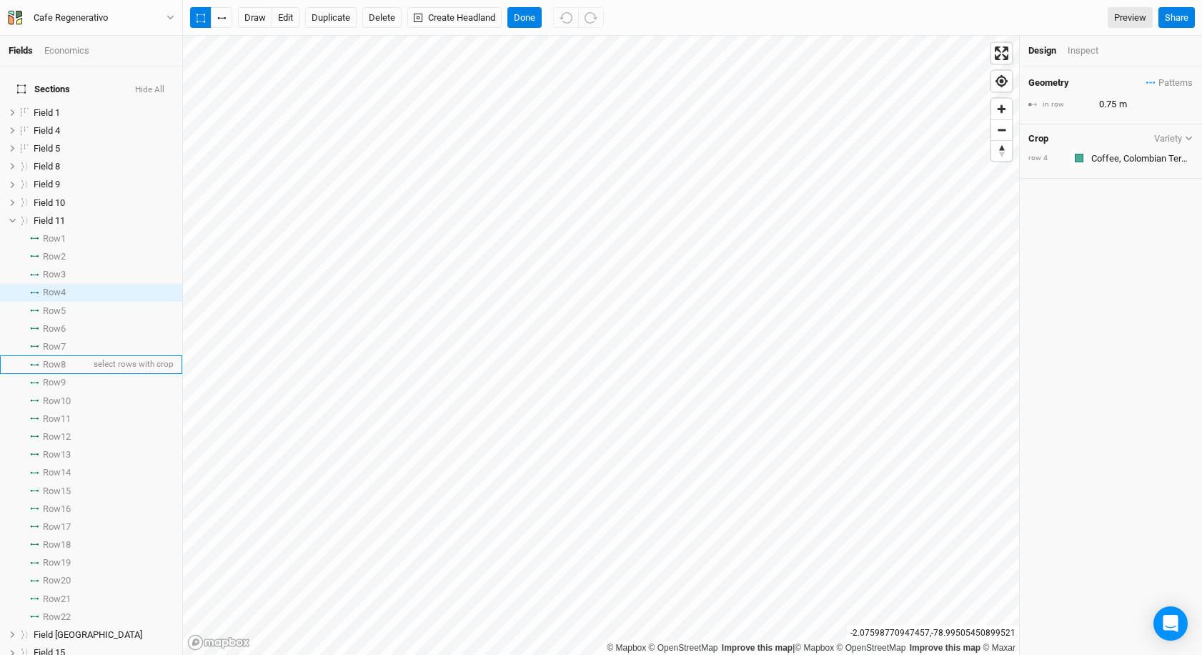
click at [70, 355] on li "Row 8 select rows with crop" at bounding box center [91, 364] width 182 height 18
click at [66, 341] on span "Row 7" at bounding box center [54, 346] width 23 height 11
click at [68, 395] on span "Row 10" at bounding box center [57, 400] width 28 height 11
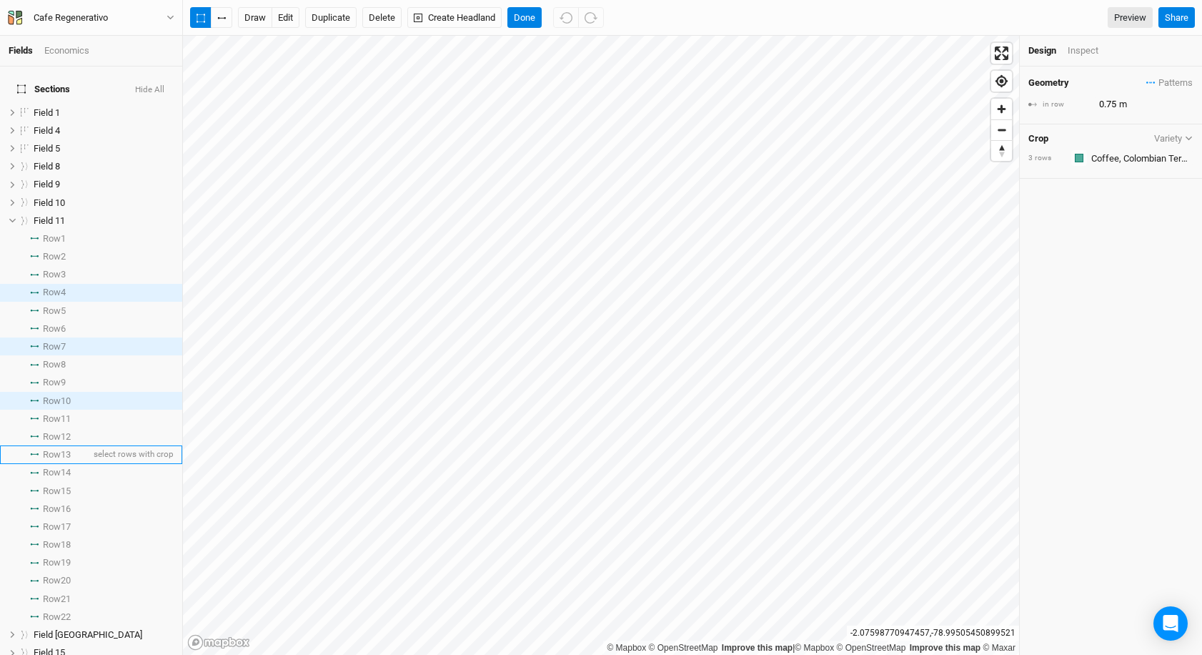
click at [68, 449] on span "Row 13" at bounding box center [57, 454] width 28 height 11
click at [64, 503] on span "Row 16" at bounding box center [57, 508] width 28 height 11
click at [9, 217] on icon at bounding box center [13, 221] width 8 height 8
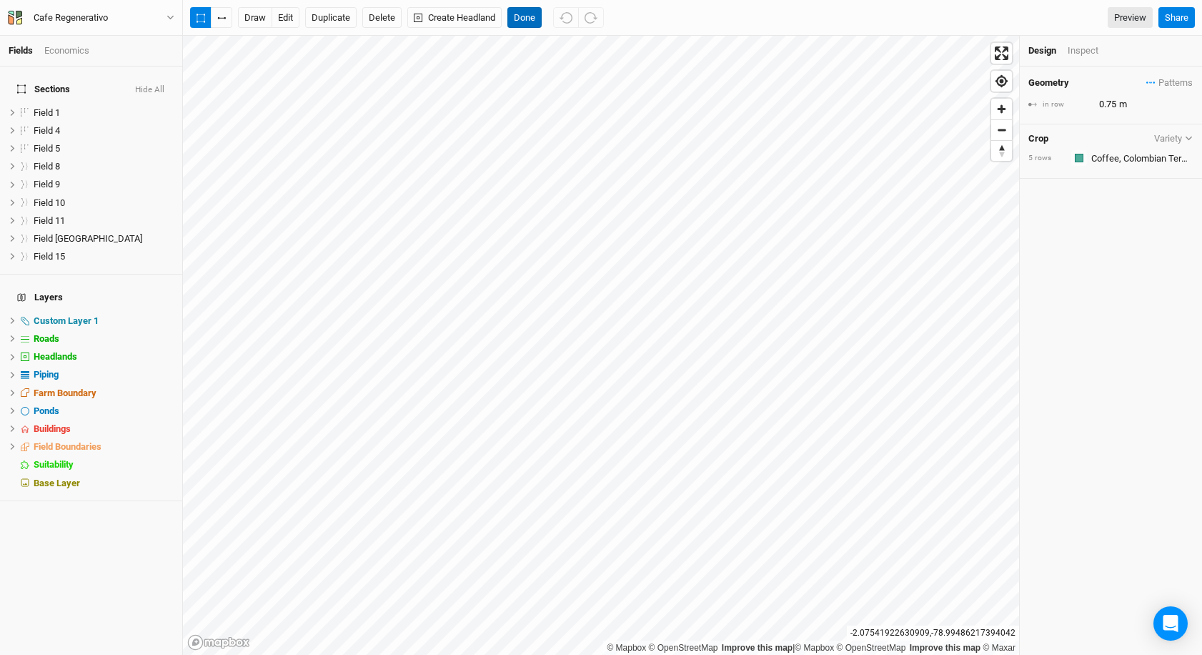
click at [527, 19] on button "Done" at bounding box center [524, 17] width 34 height 21
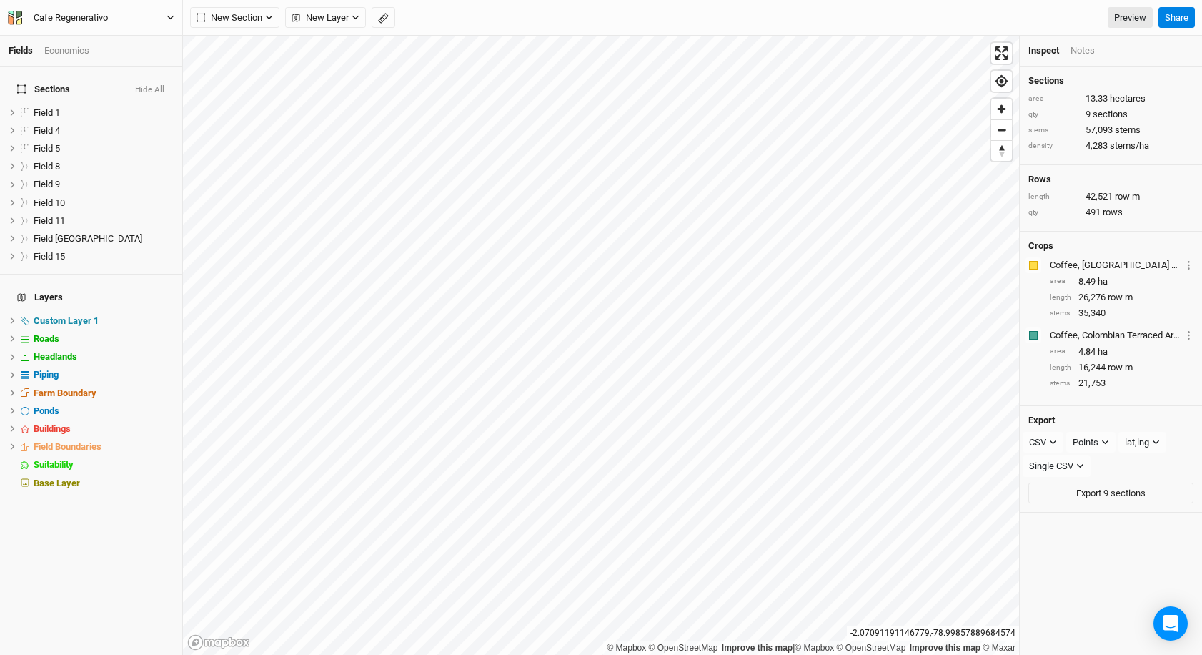
click at [139, 11] on button "Cafe Regenerativo" at bounding box center [91, 18] width 168 height 16
click at [488, 16] on div "New Section Grid Line Keyline Beta Upload New Layer Custom Contours Utilities R…" at bounding box center [671, 17] width 963 height 21
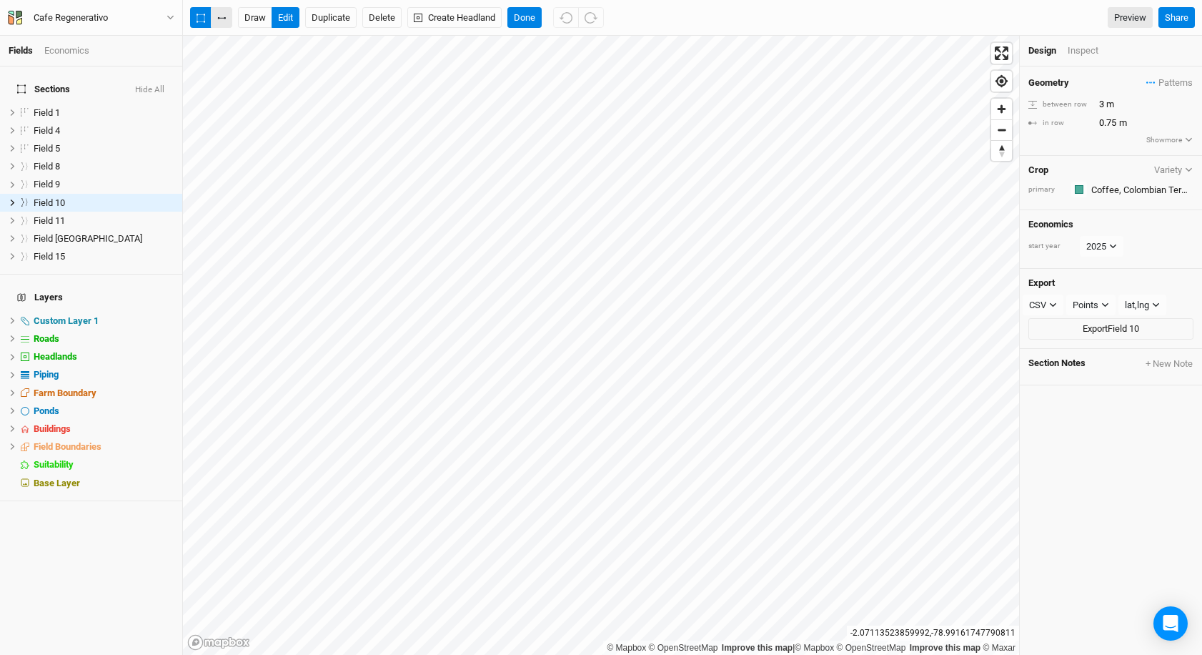
click at [222, 17] on icon "button" at bounding box center [221, 18] width 9 height 2
click at [228, 19] on button "button" at bounding box center [221, 17] width 21 height 21
click at [528, 21] on button "Done" at bounding box center [524, 17] width 34 height 21
click at [223, 17] on icon "button" at bounding box center [221, 18] width 9 height 2
click at [199, 16] on icon "button" at bounding box center [201, 18] width 9 height 9
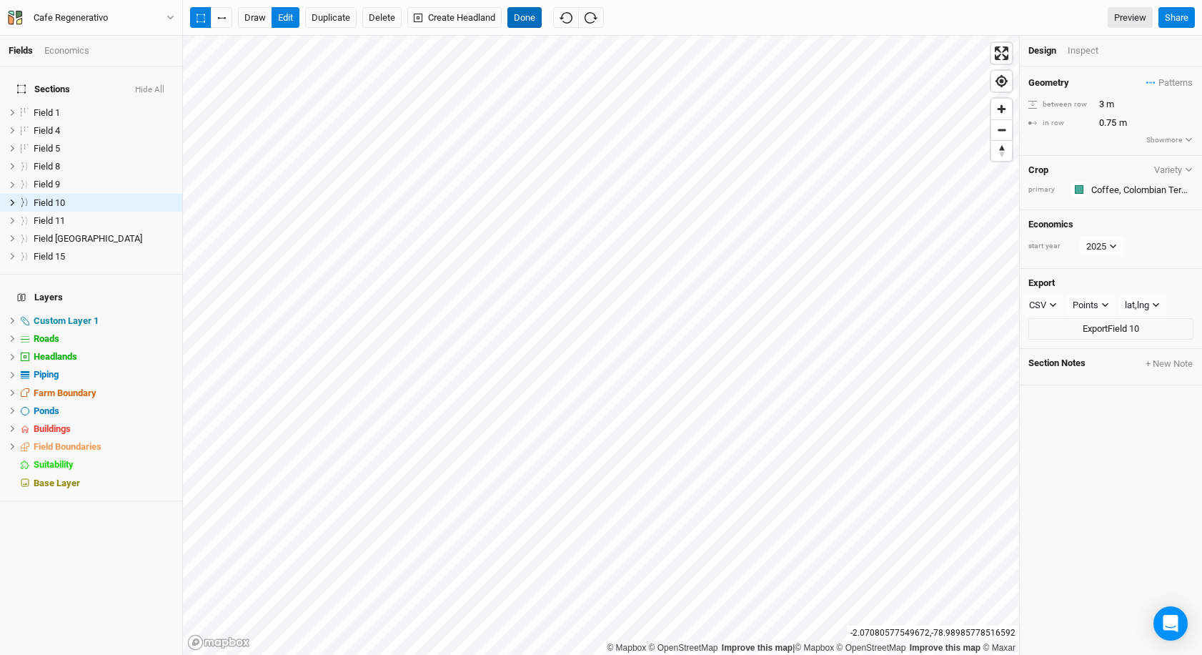
click at [527, 22] on button "Done" at bounding box center [524, 17] width 34 height 21
click at [523, 14] on button "Done" at bounding box center [524, 17] width 34 height 21
click at [222, 21] on button "button" at bounding box center [221, 17] width 21 height 21
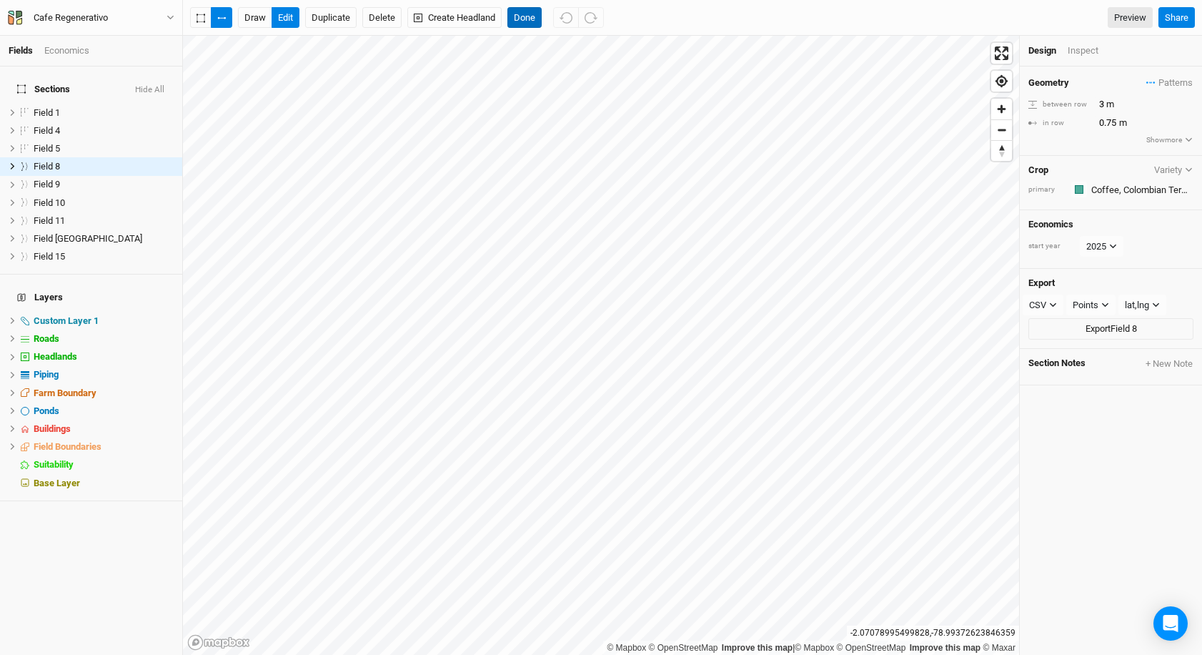
click at [531, 11] on button "Done" at bounding box center [524, 17] width 34 height 21
